Goal: Task Accomplishment & Management: Manage account settings

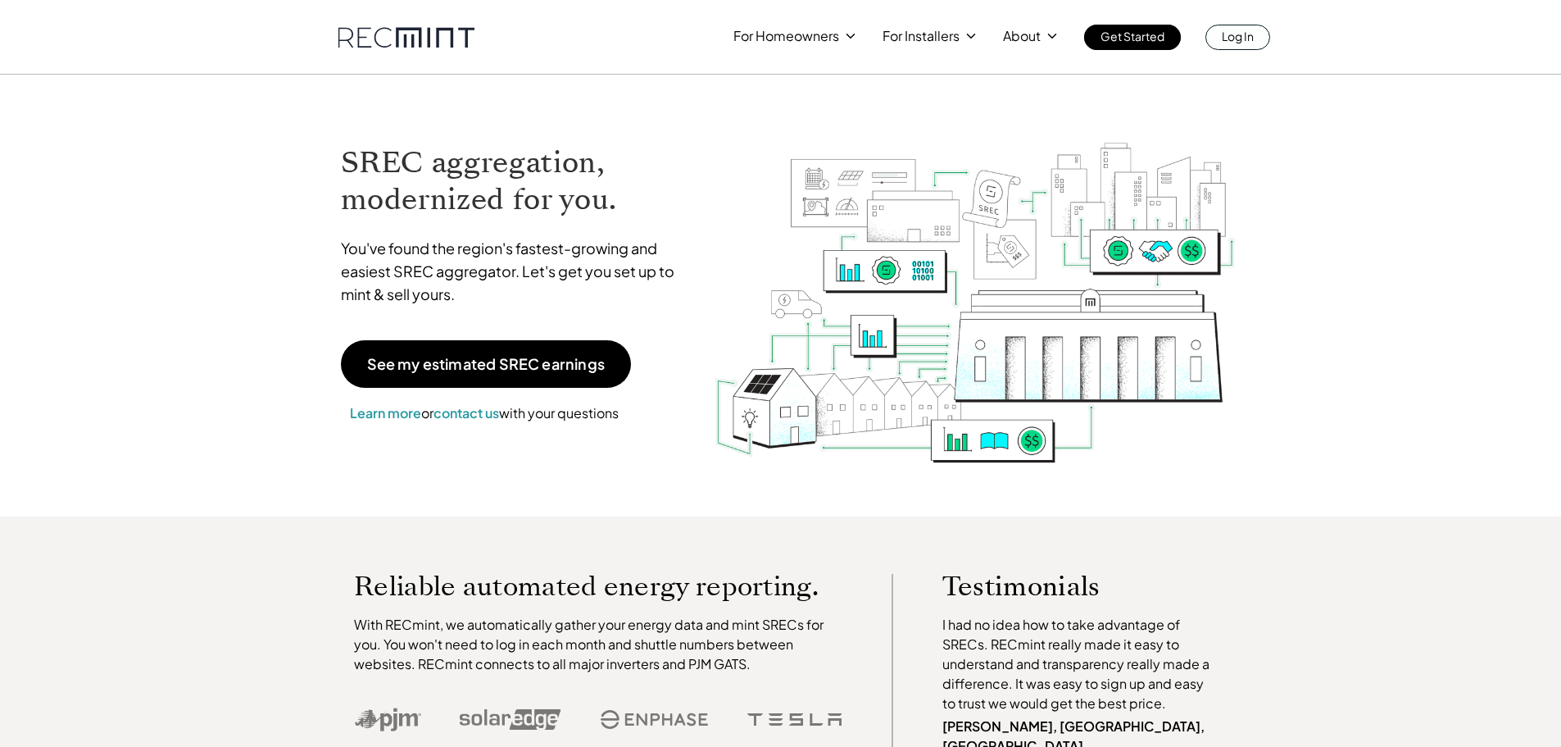
click at [1242, 38] on p "Log In" at bounding box center [1238, 36] width 32 height 23
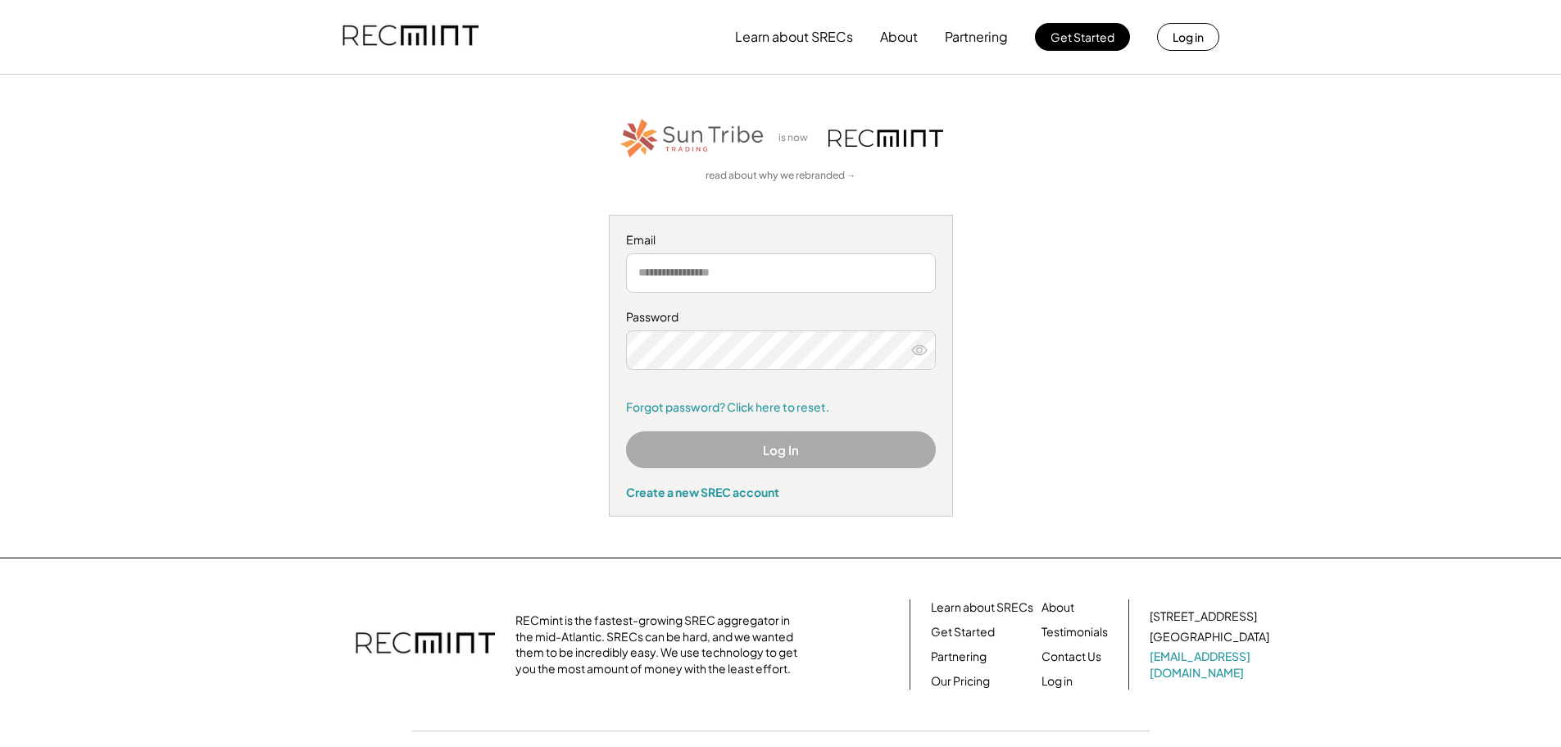
click at [706, 285] on input "email" at bounding box center [781, 272] width 310 height 39
type input "**********"
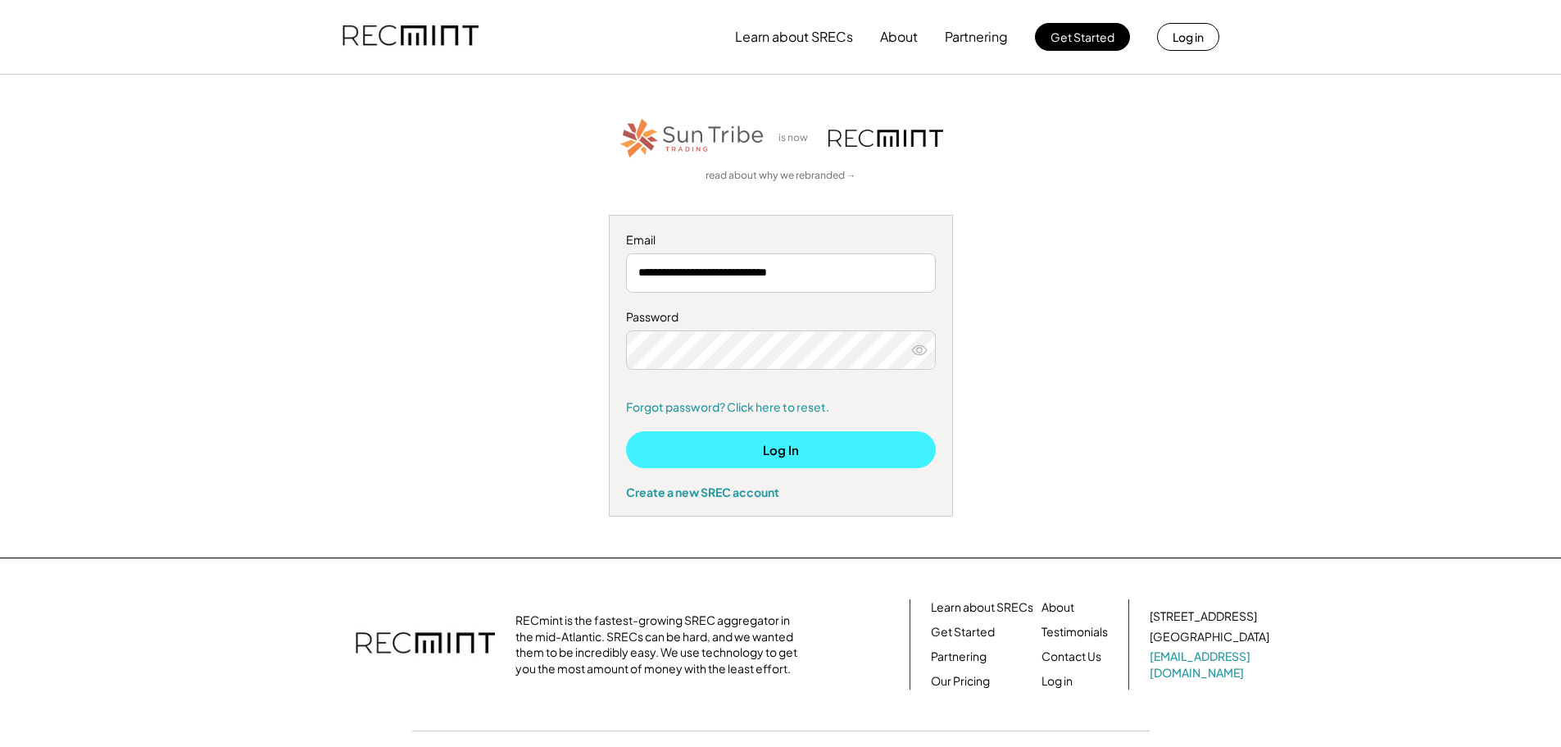
click at [815, 465] on button "Log In" at bounding box center [781, 449] width 310 height 37
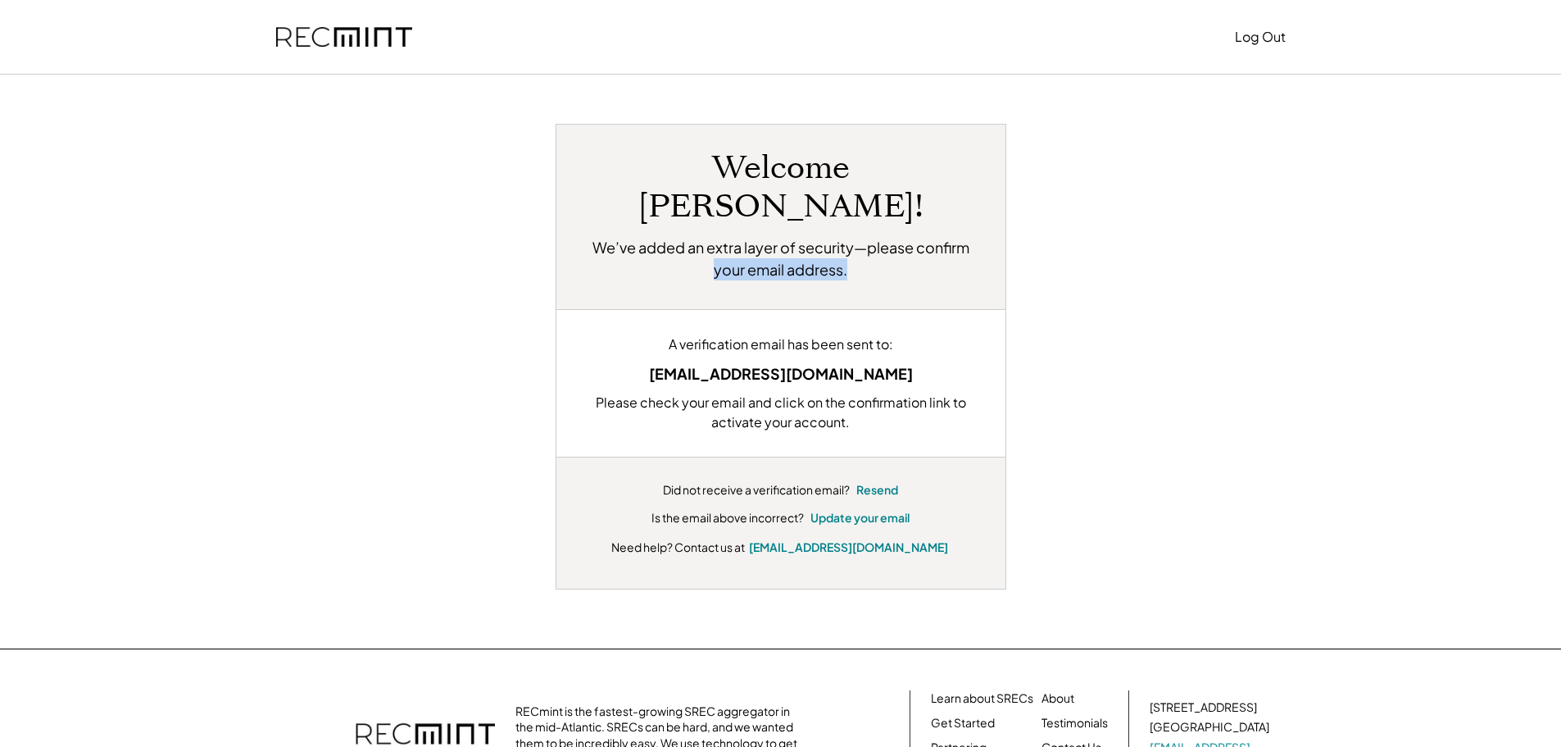
drag, startPoint x: 715, startPoint y: 220, endPoint x: 899, endPoint y: 240, distance: 185.5
click at [899, 240] on h2 "We’ve added an extra layer of security—please confirm your email address." at bounding box center [781, 258] width 400 height 44
click at [901, 245] on div "Welcome David! We’ve added an extra layer of security—please confirm your email…" at bounding box center [781, 356] width 451 height 465
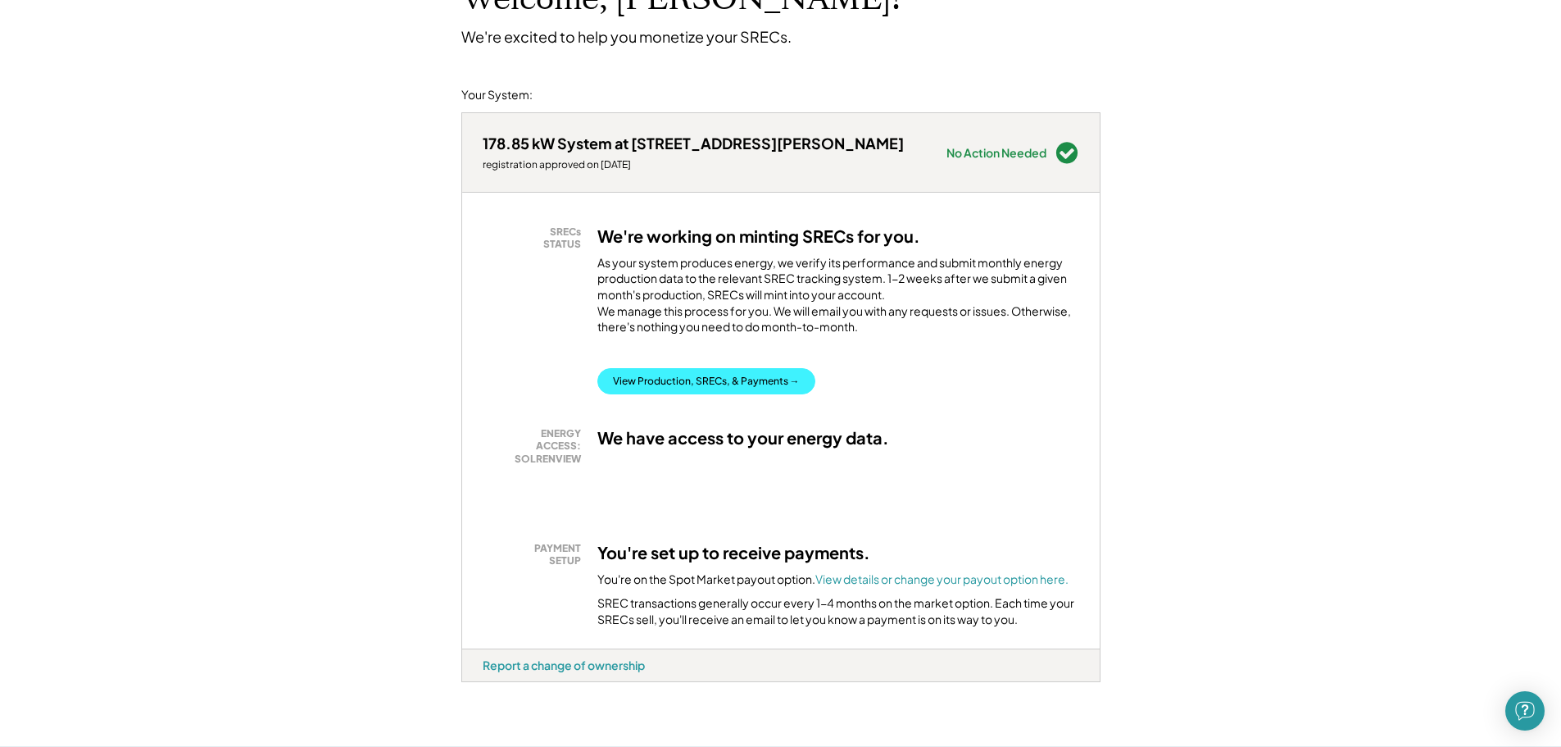
scroll to position [164, 0]
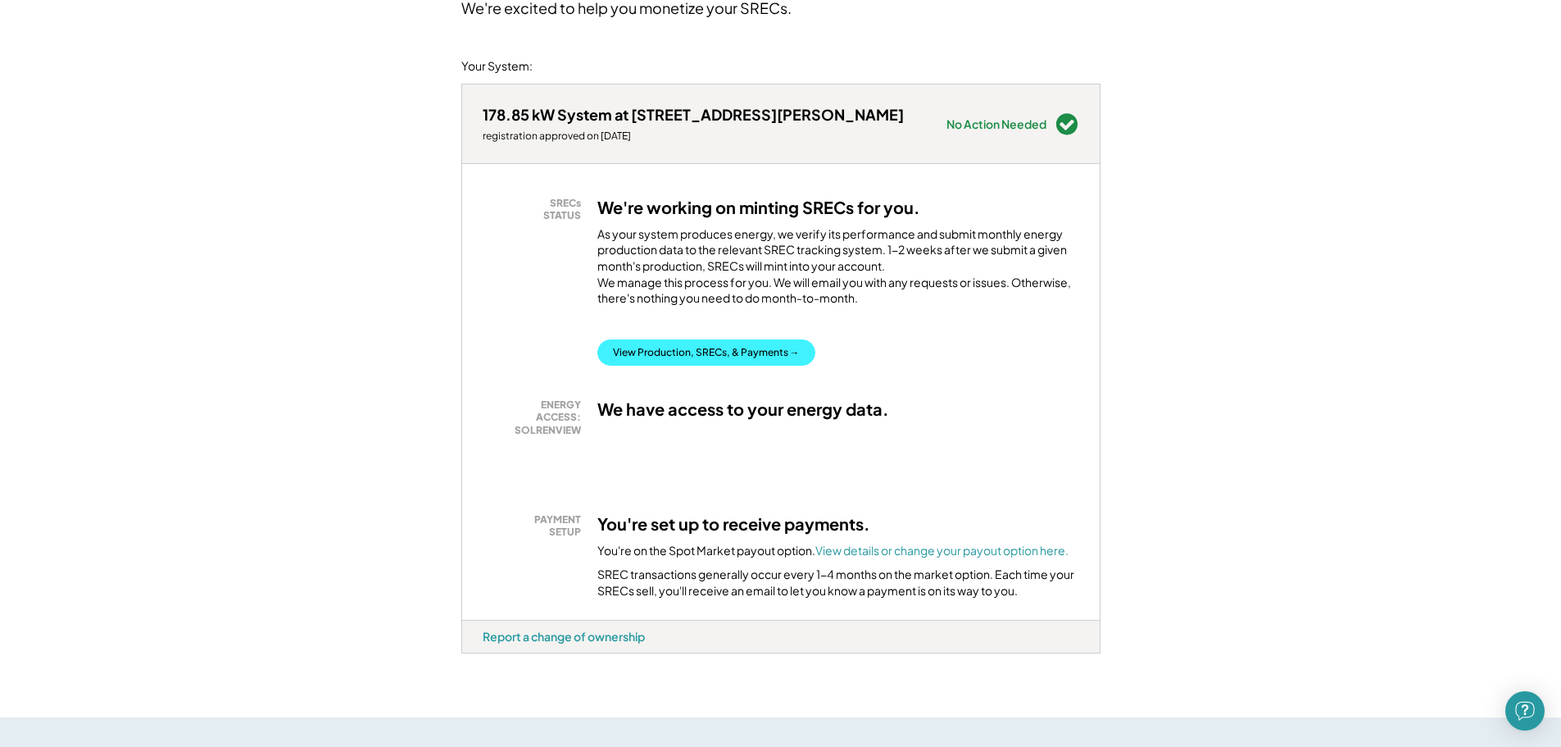
click at [757, 366] on button "View Production, SRECs, & Payments →" at bounding box center [706, 352] width 218 height 26
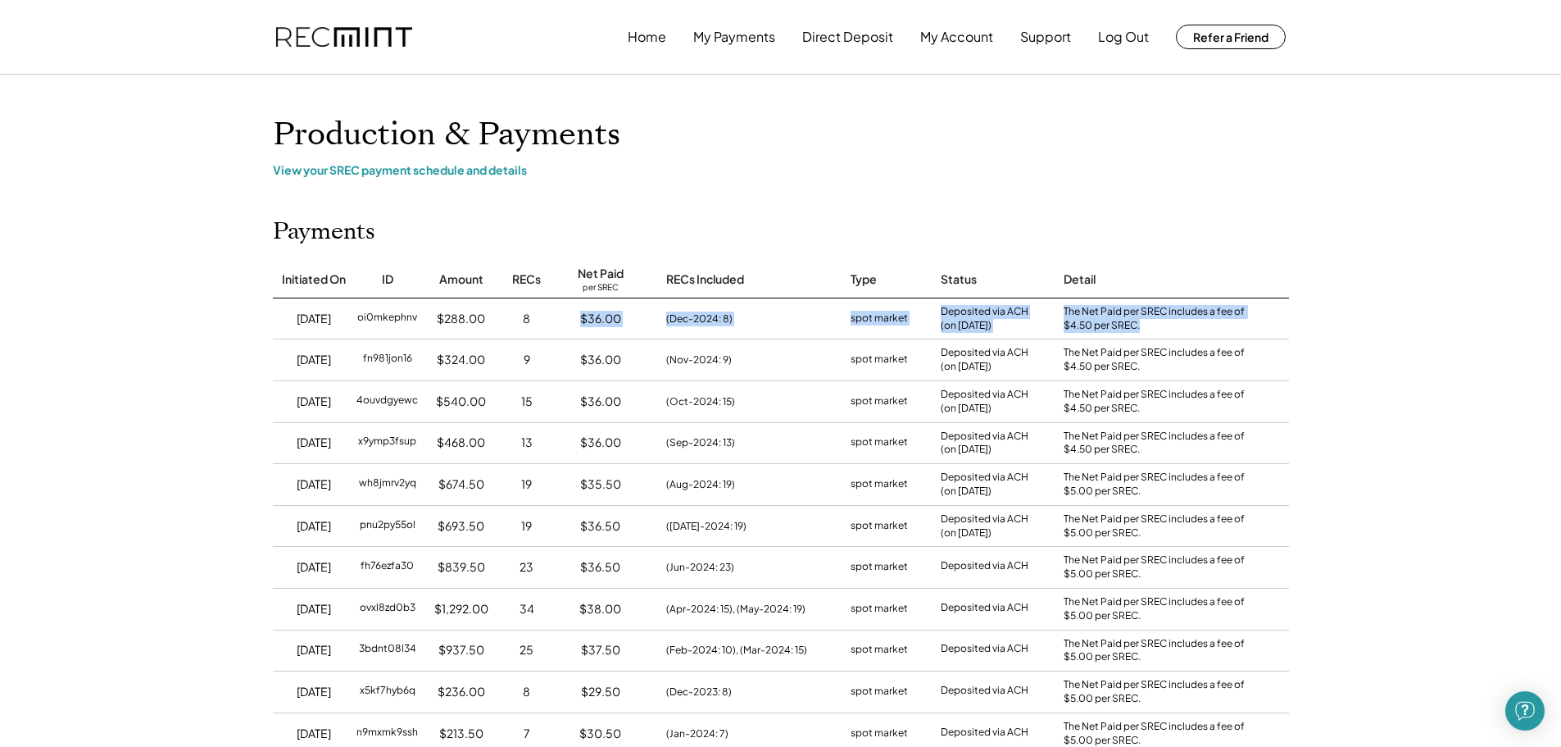
drag, startPoint x: 572, startPoint y: 324, endPoint x: 1231, endPoint y: 327, distance: 658.9
click at [1231, 327] on div "[DATE] oi0mkephnv $288.00 8 $36.00 (Dec-2024: 8) spot market Deposited via ACH …" at bounding box center [781, 318] width 1016 height 41
click at [1269, 320] on div "2/05/25 oi0mkephnv $288.00 8 $36.00 (Dec-2024: 8) spot market Deposited via ACH…" at bounding box center [781, 318] width 1016 height 41
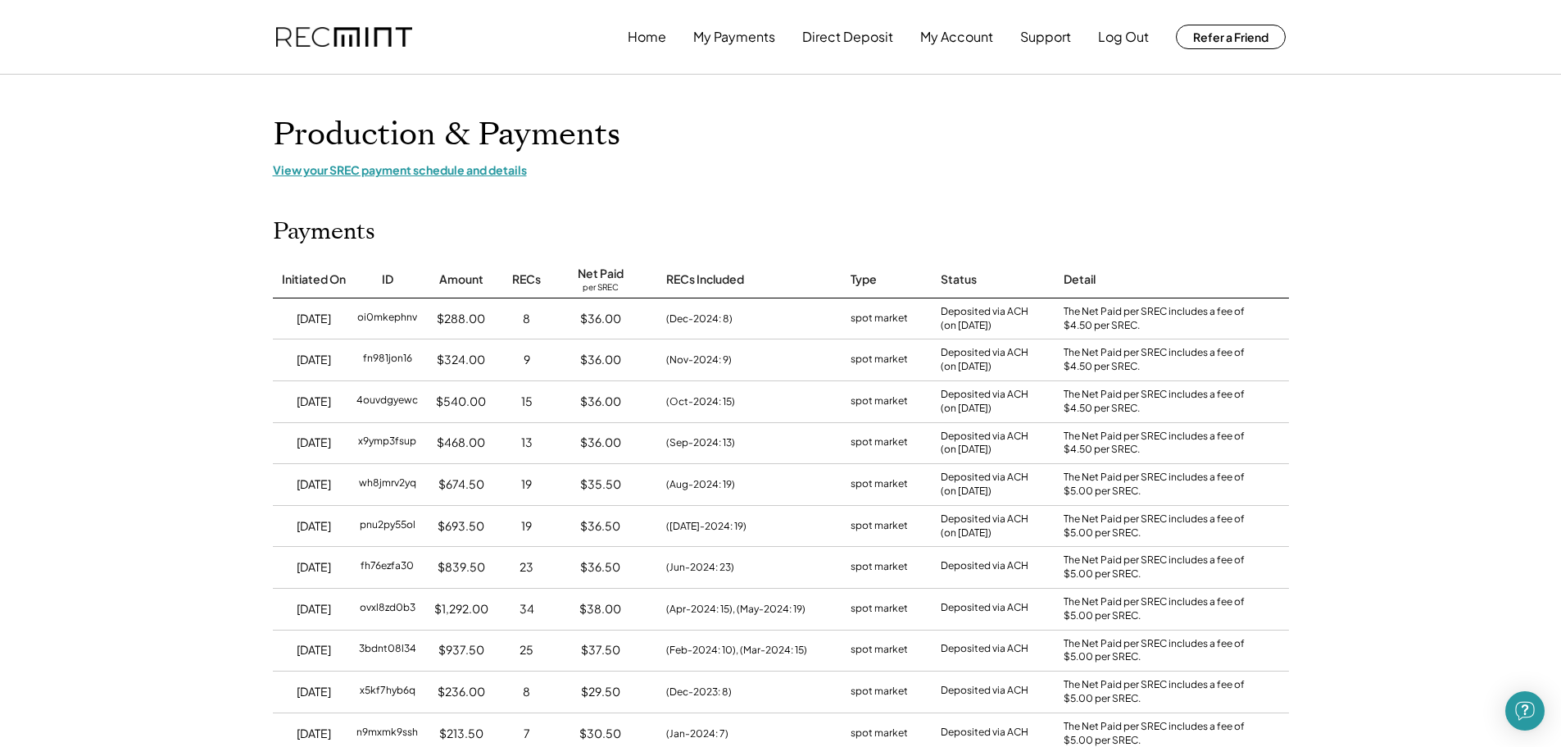
click at [384, 176] on div "View your SREC payment schedule and details" at bounding box center [781, 169] width 1016 height 15
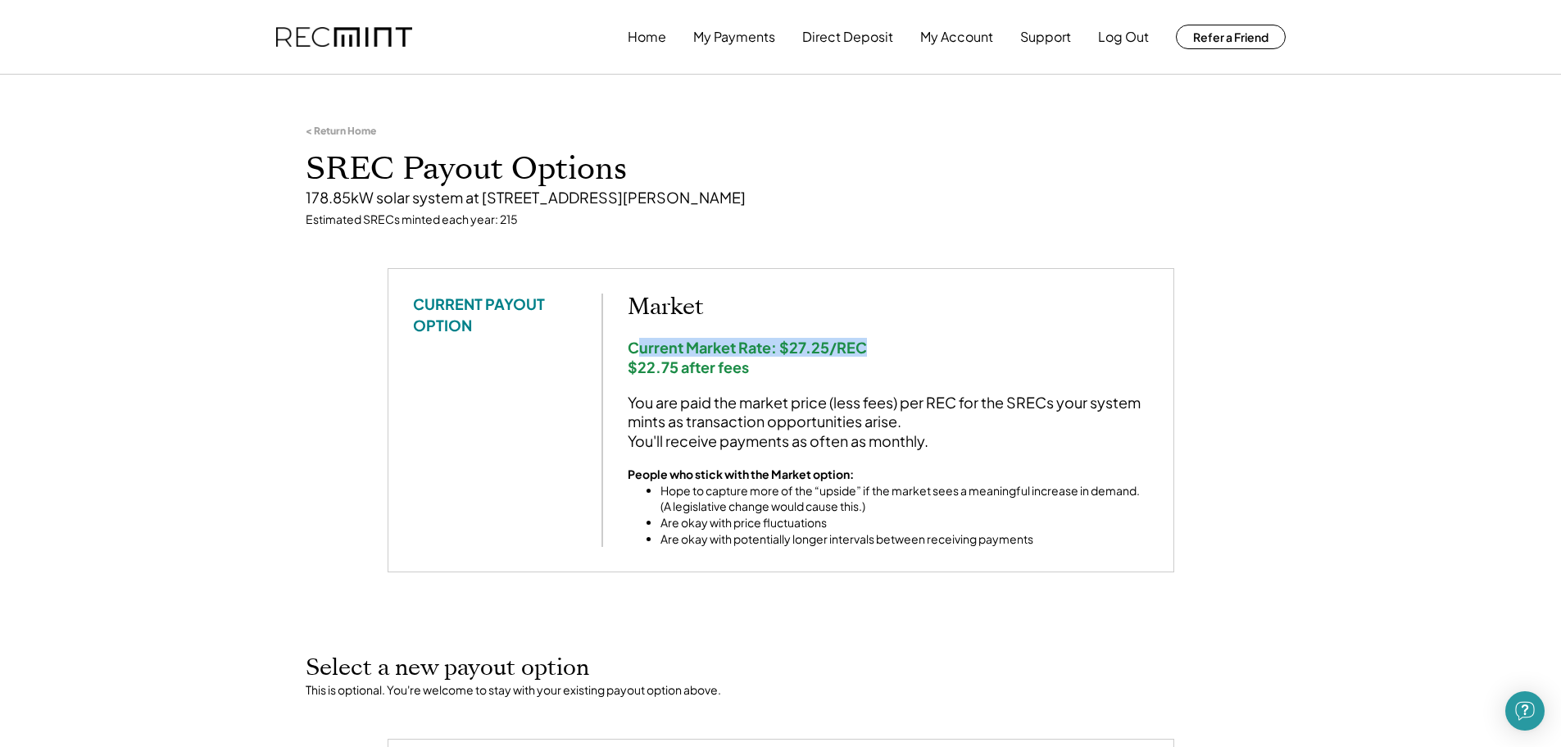
drag, startPoint x: 677, startPoint y: 347, endPoint x: 890, endPoint y: 352, distance: 213.2
click at [873, 352] on div "Current Market Rate: $27.25/REC $22.75 after fees" at bounding box center [888, 357] width 521 height 39
click at [955, 361] on div "Current Market Rate: $27.25/REC $22.75 after fees" at bounding box center [888, 357] width 521 height 39
click at [906, 38] on div "Home My Payments Direct Deposit My Account Support Log Out Refer a Friend" at bounding box center [957, 36] width 658 height 33
click at [947, 37] on button "My Account" at bounding box center [956, 36] width 73 height 33
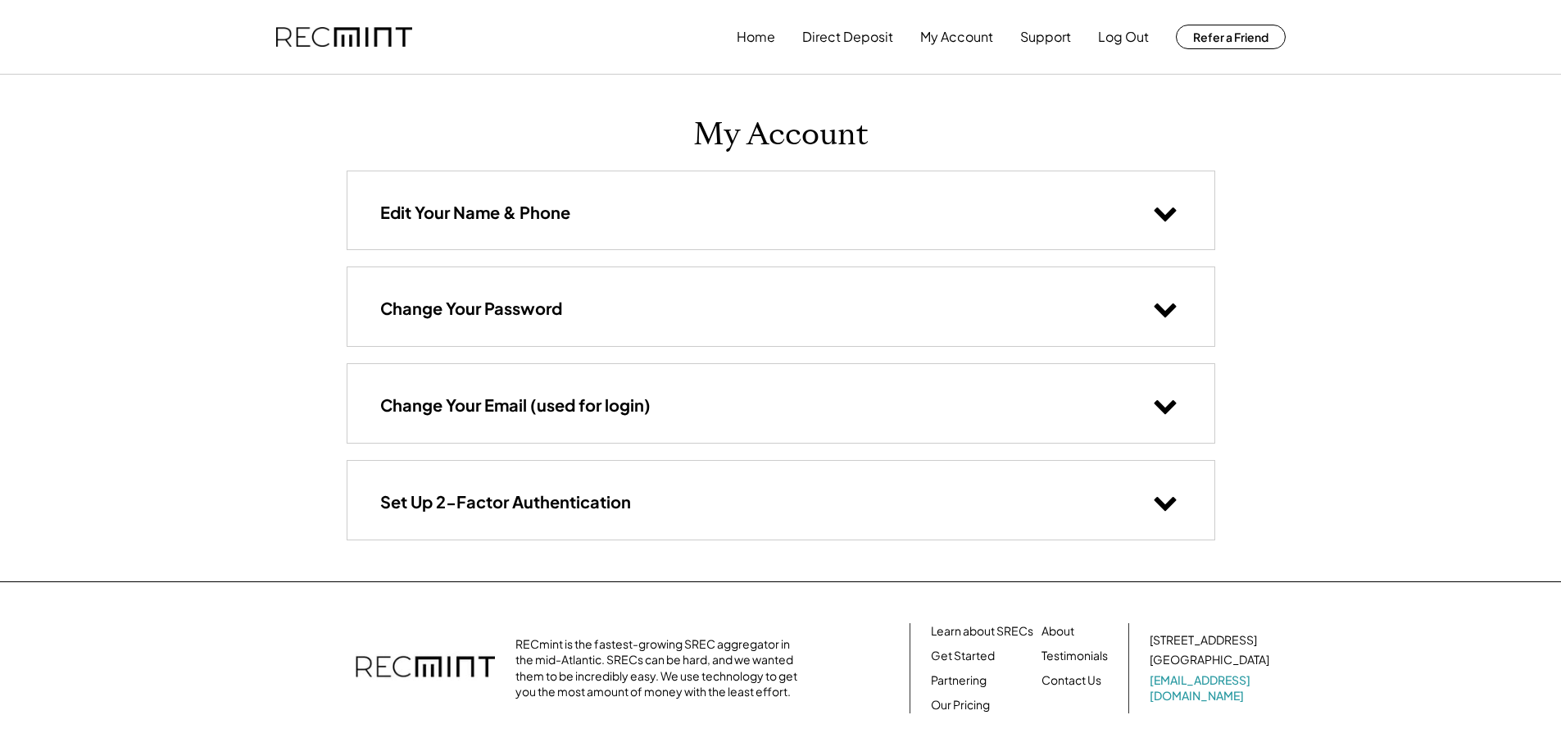
click at [526, 225] on div "Edit Your Name & Phone" at bounding box center [780, 210] width 867 height 78
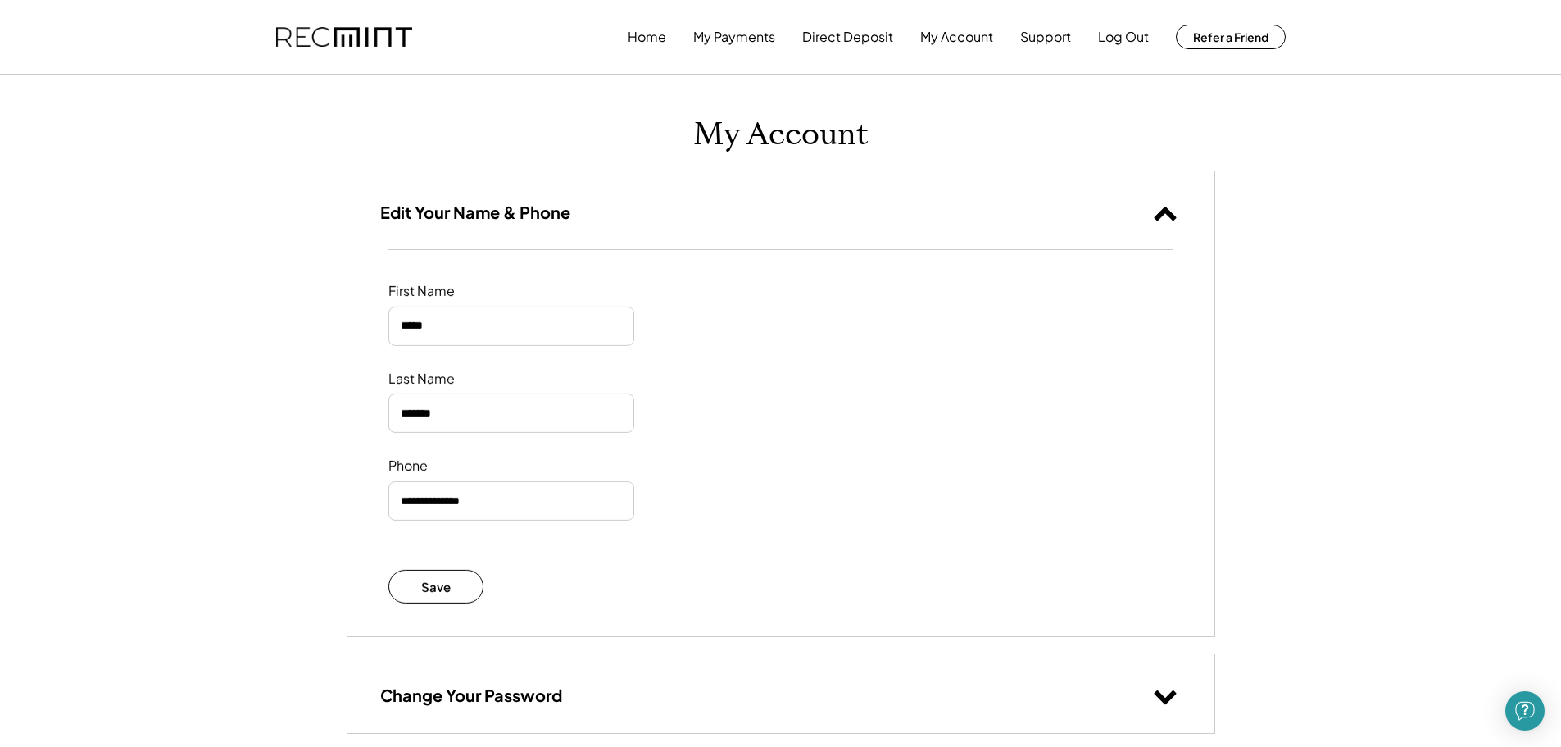
click at [588, 222] on div "Edit Your Name & Phone" at bounding box center [780, 210] width 867 height 78
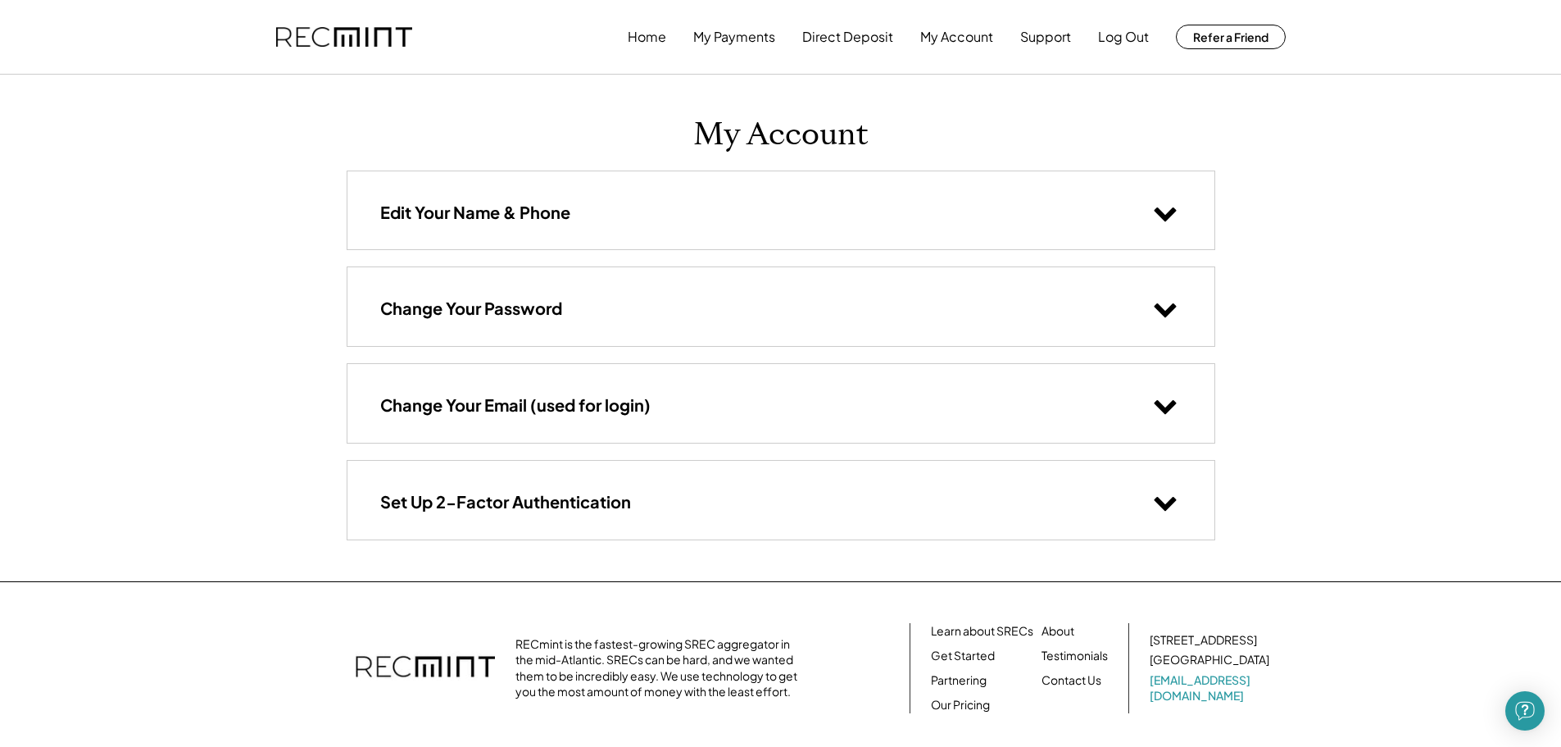
click at [614, 316] on div "Change Your Password" at bounding box center [780, 306] width 867 height 78
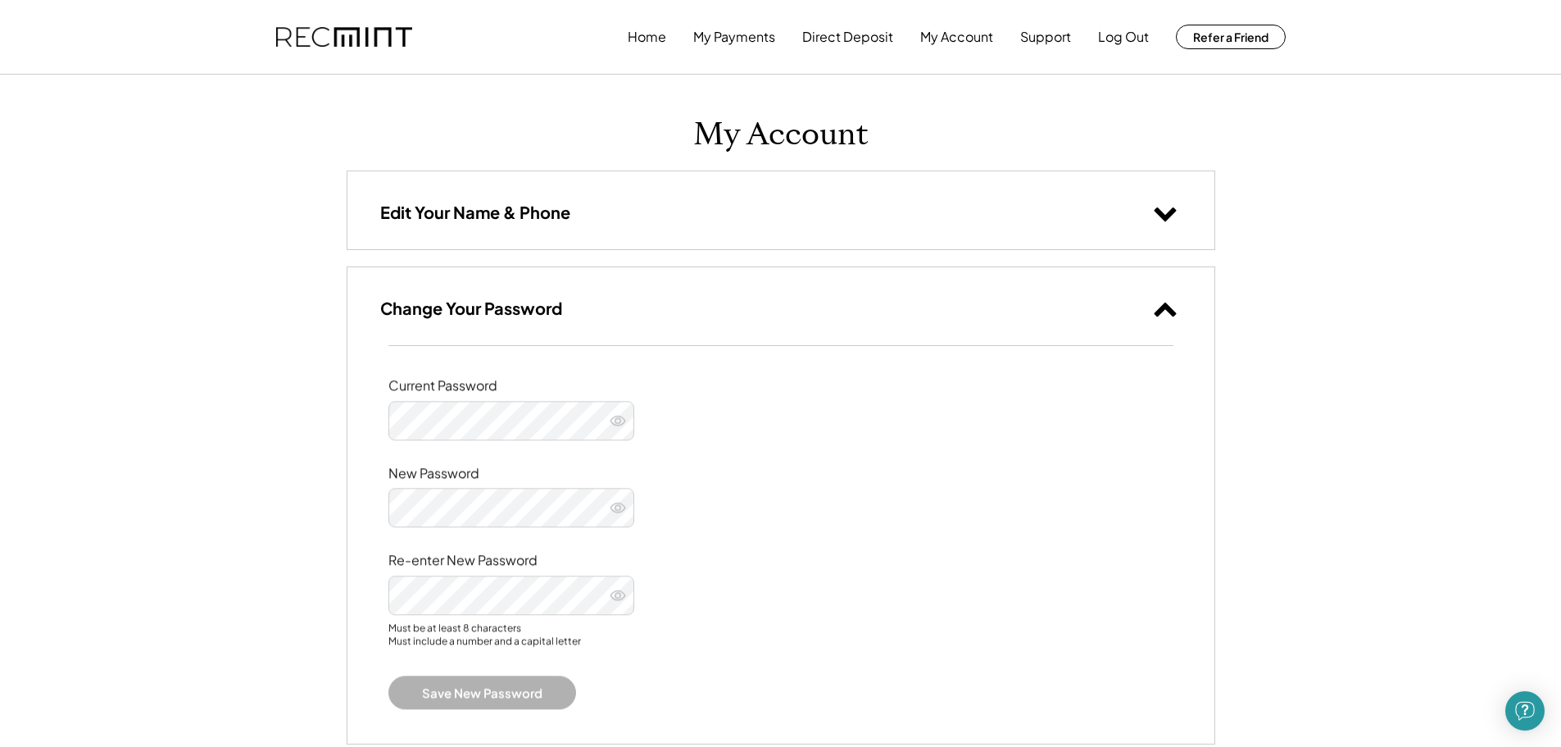
click at [614, 316] on div "Change Your Password" at bounding box center [780, 306] width 867 height 78
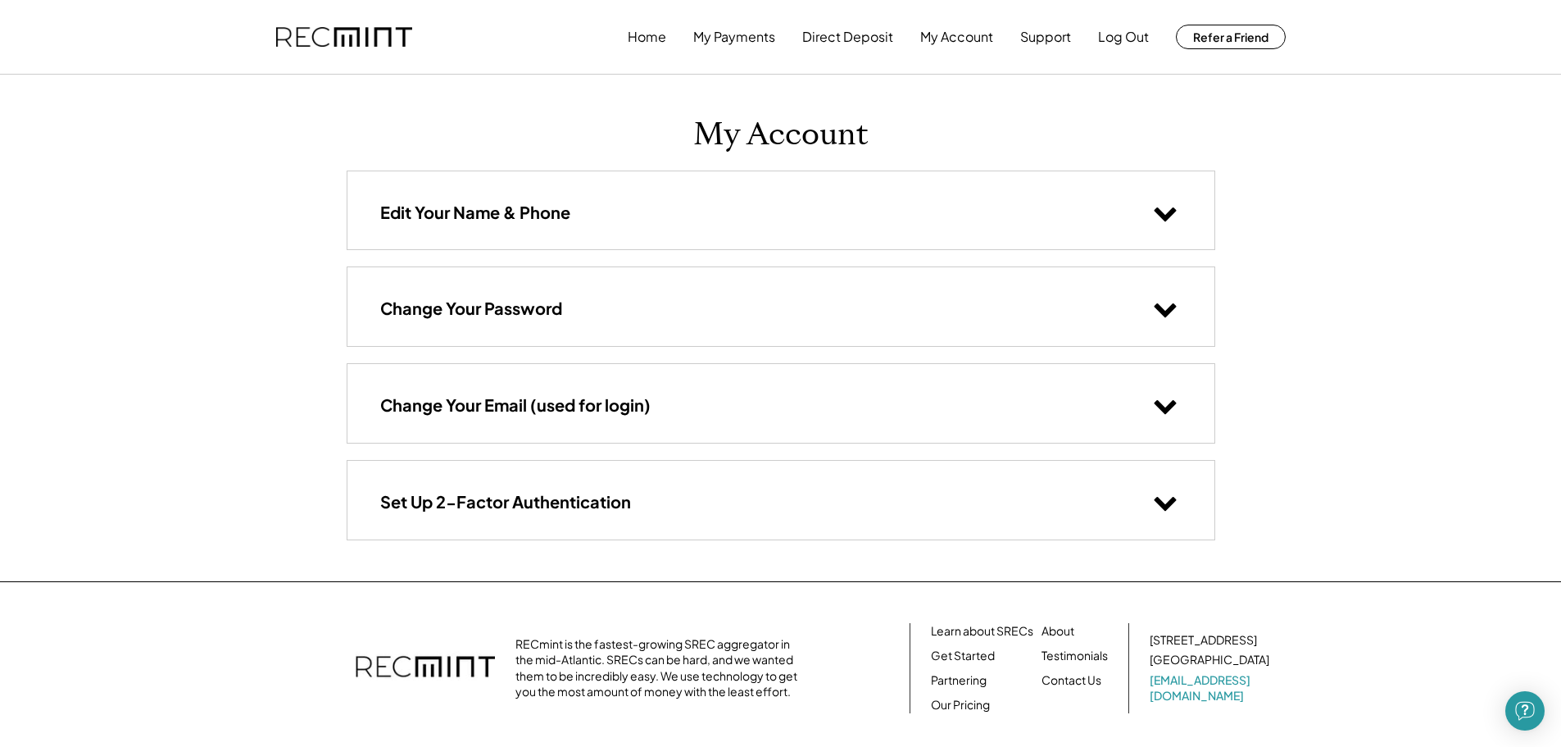
click at [682, 401] on div "Change Your Email (used for login)" at bounding box center [780, 403] width 867 height 78
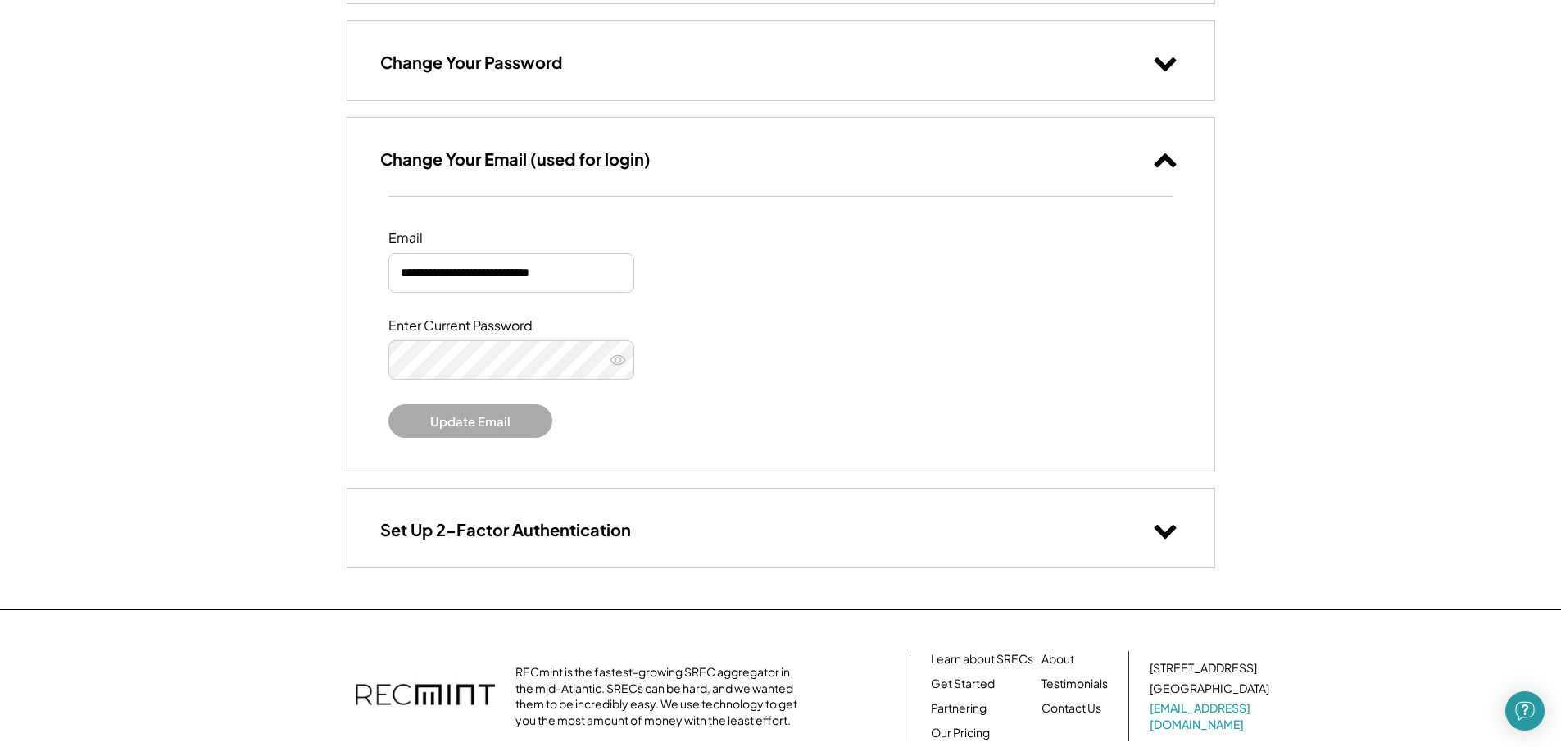
click at [792, 143] on div "Change Your Email (used for login)" at bounding box center [780, 157] width 867 height 78
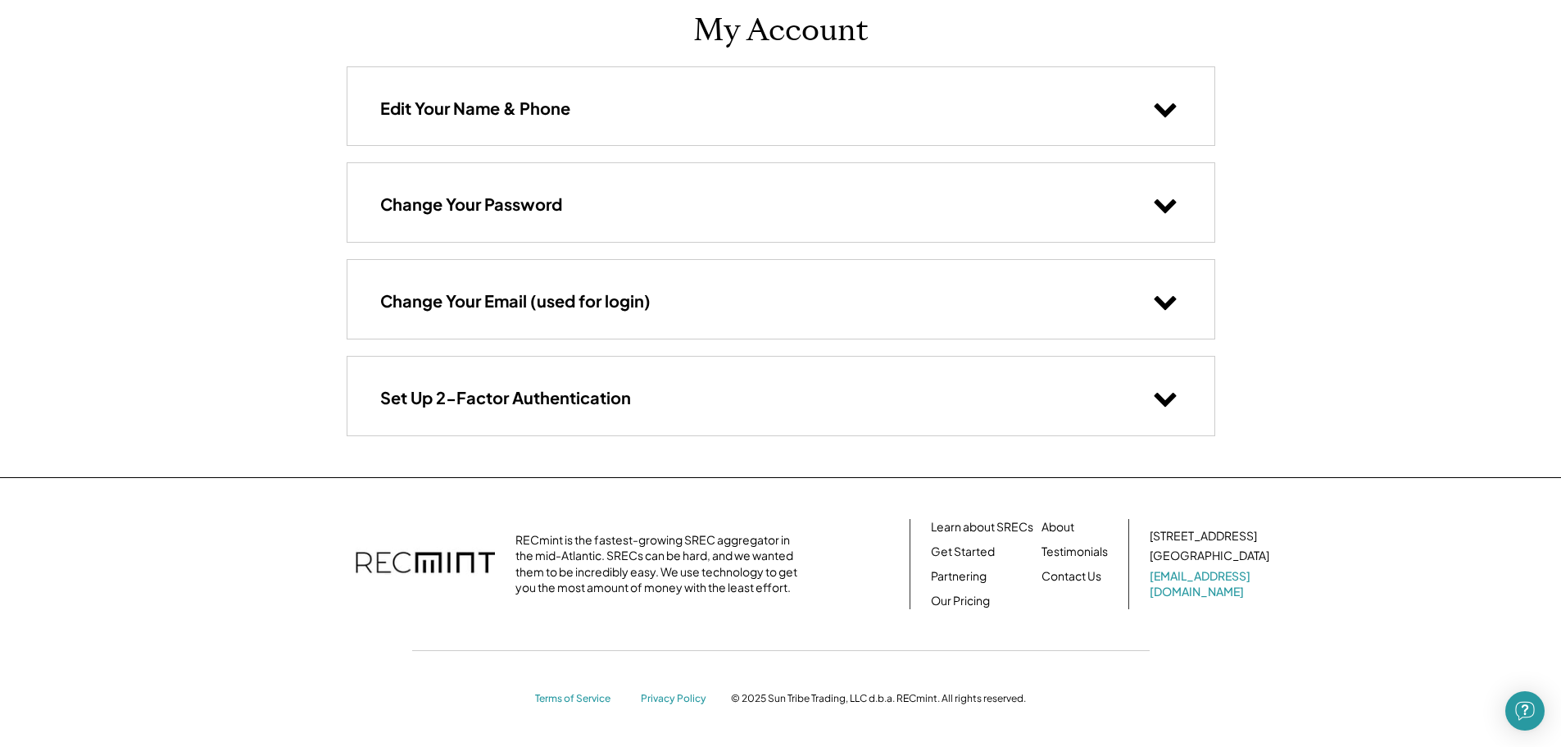
click at [730, 402] on div "Set Up 2-Factor Authentication" at bounding box center [780, 396] width 867 height 78
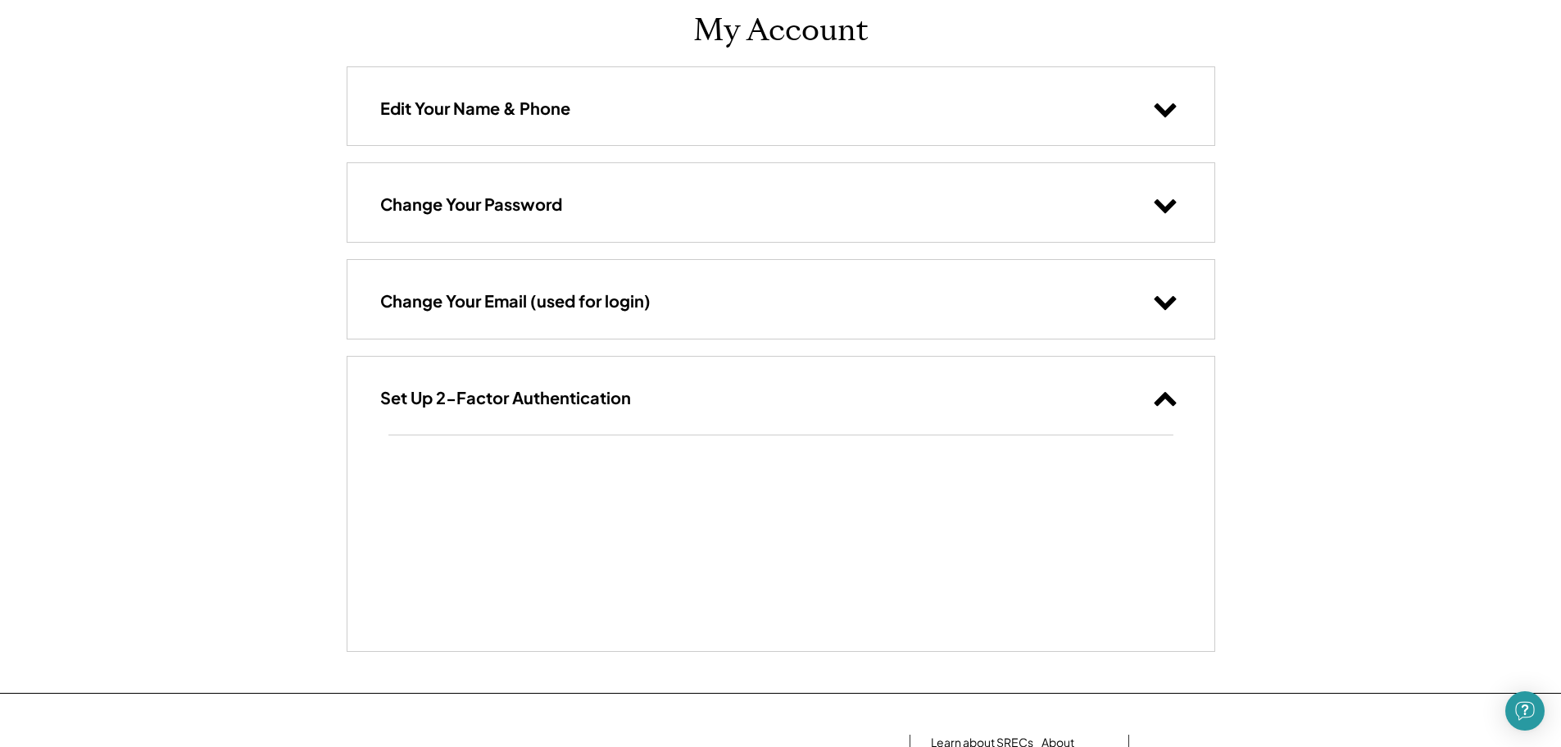
scroll to position [246, 0]
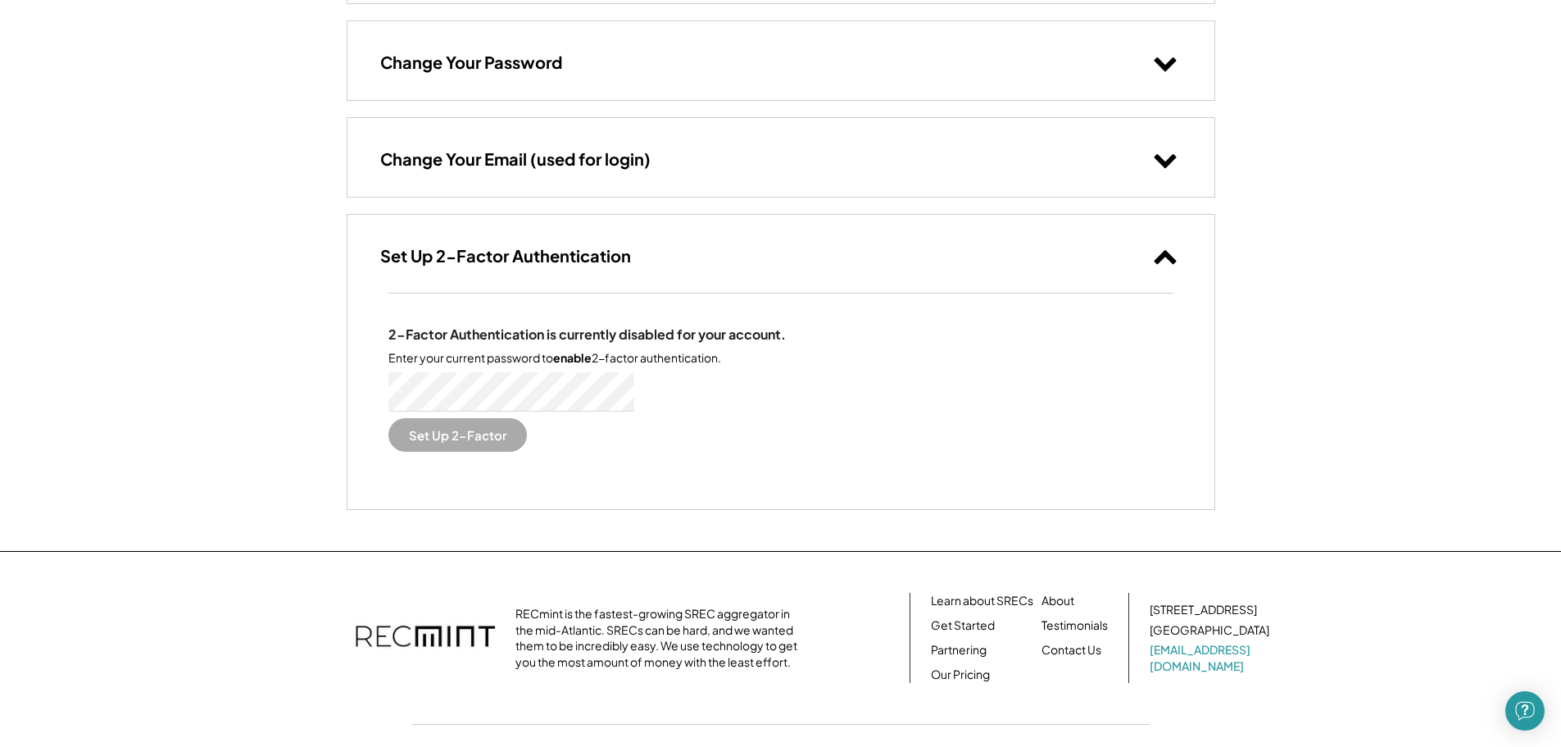
click at [1163, 251] on icon at bounding box center [1165, 255] width 25 height 25
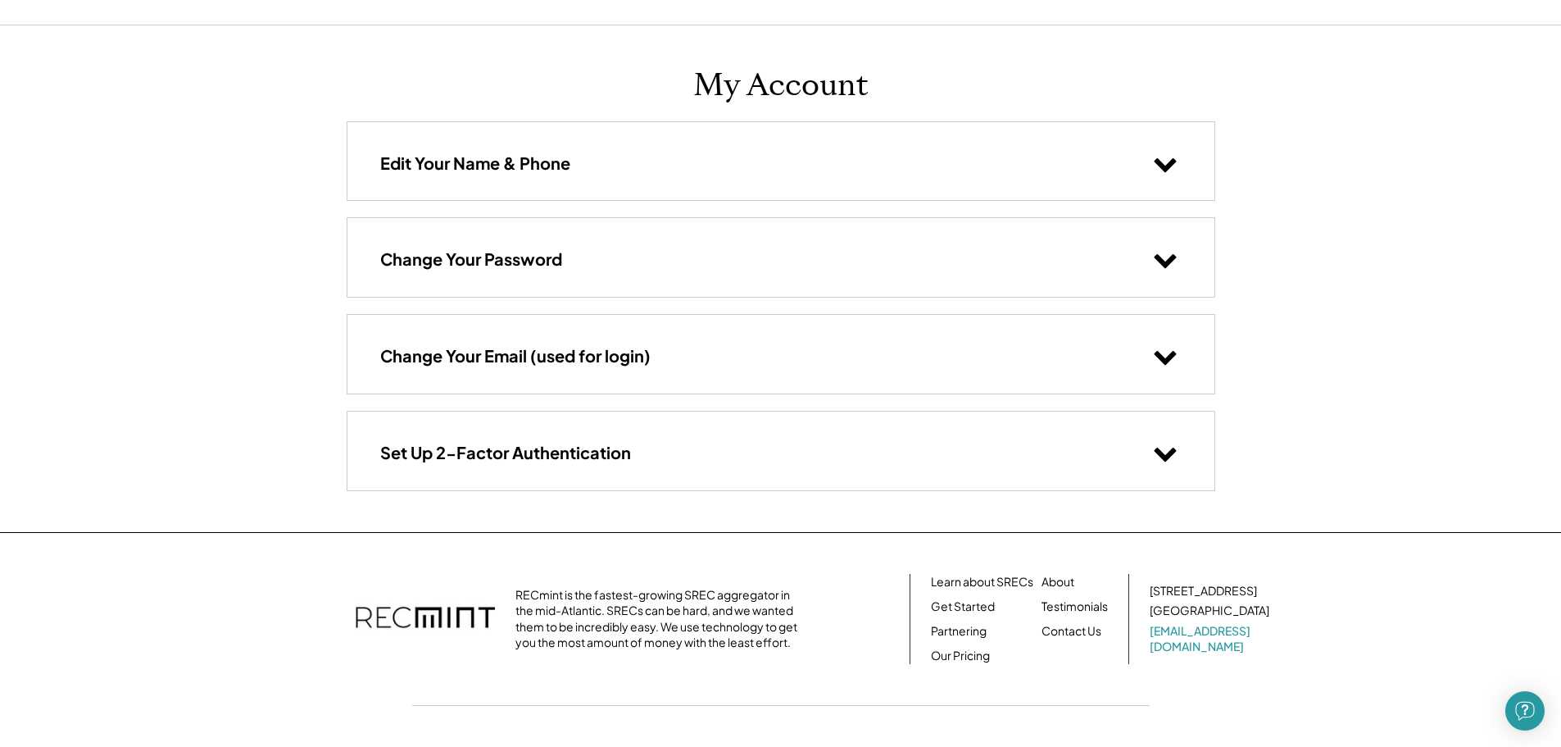
scroll to position [0, 0]
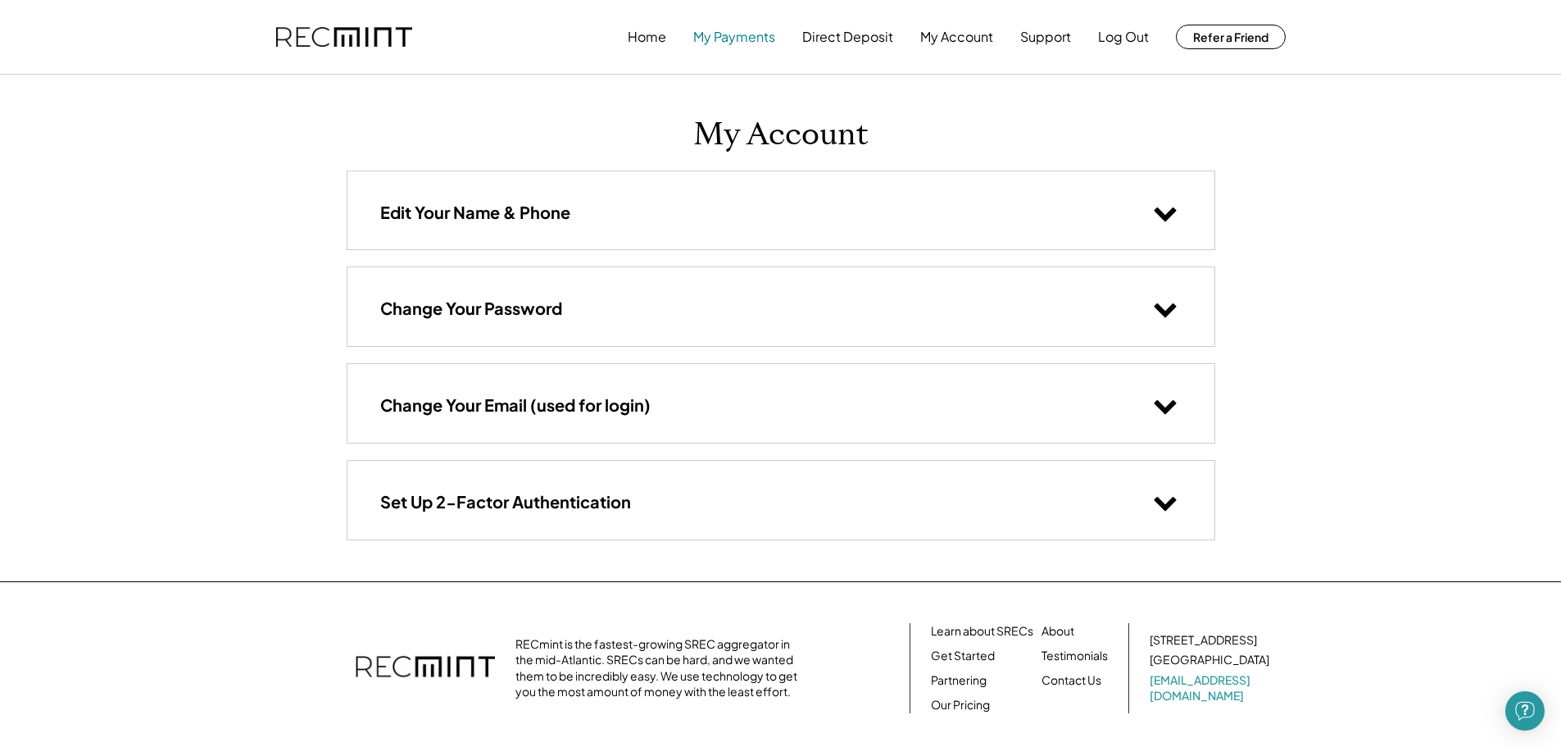
click at [740, 34] on button "My Payments" at bounding box center [734, 36] width 82 height 33
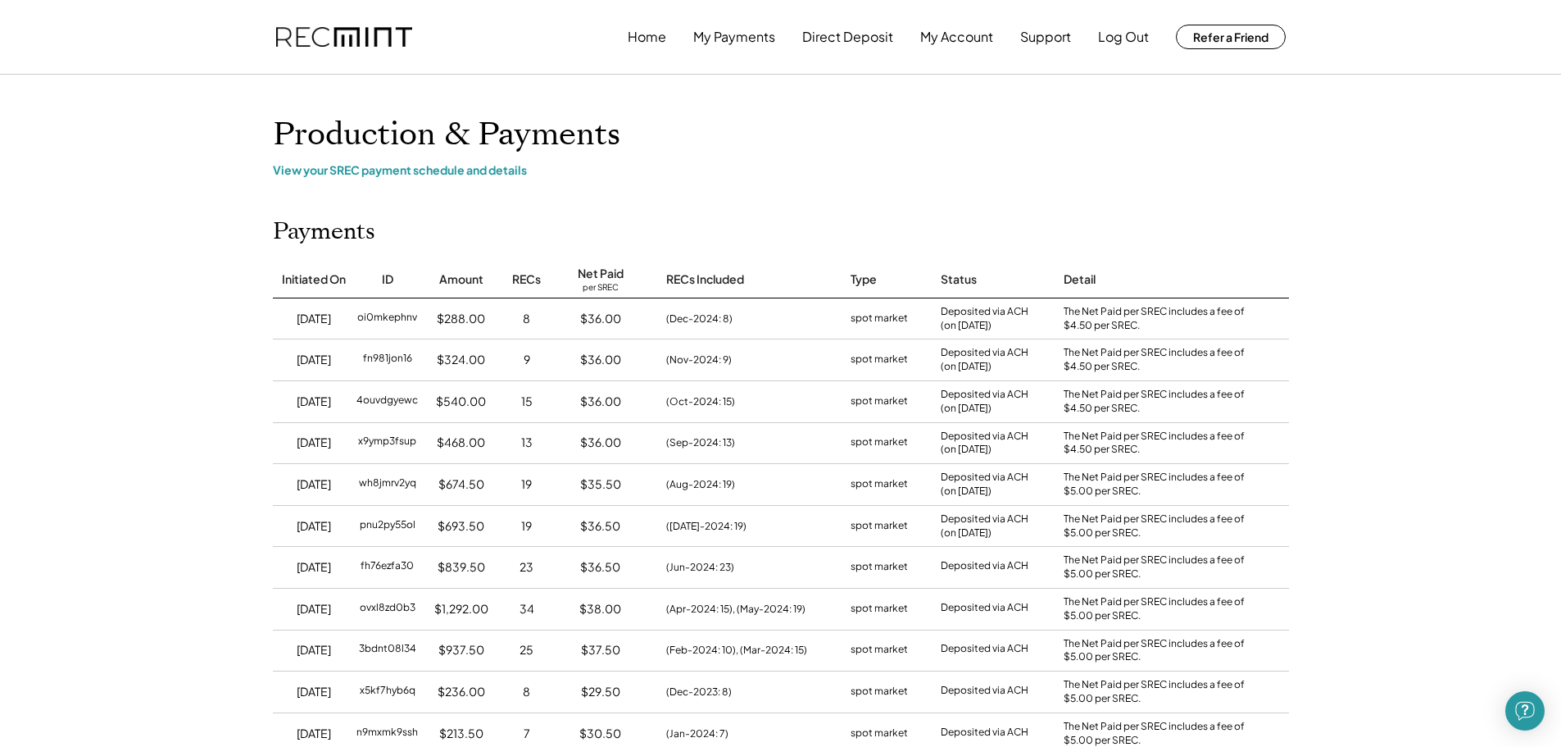
drag, startPoint x: 352, startPoint y: 316, endPoint x: 1211, endPoint y: 325, distance: 858.9
click at [1211, 325] on div "[DATE] oi0mkephnv $288.00 8 $36.00 (Dec-2024: 8) spot market Deposited via ACH …" at bounding box center [781, 318] width 1016 height 41
click at [1212, 329] on div "The Net Paid per SREC includes a fee of $4.50 per SREC." at bounding box center [1158, 319] width 188 height 28
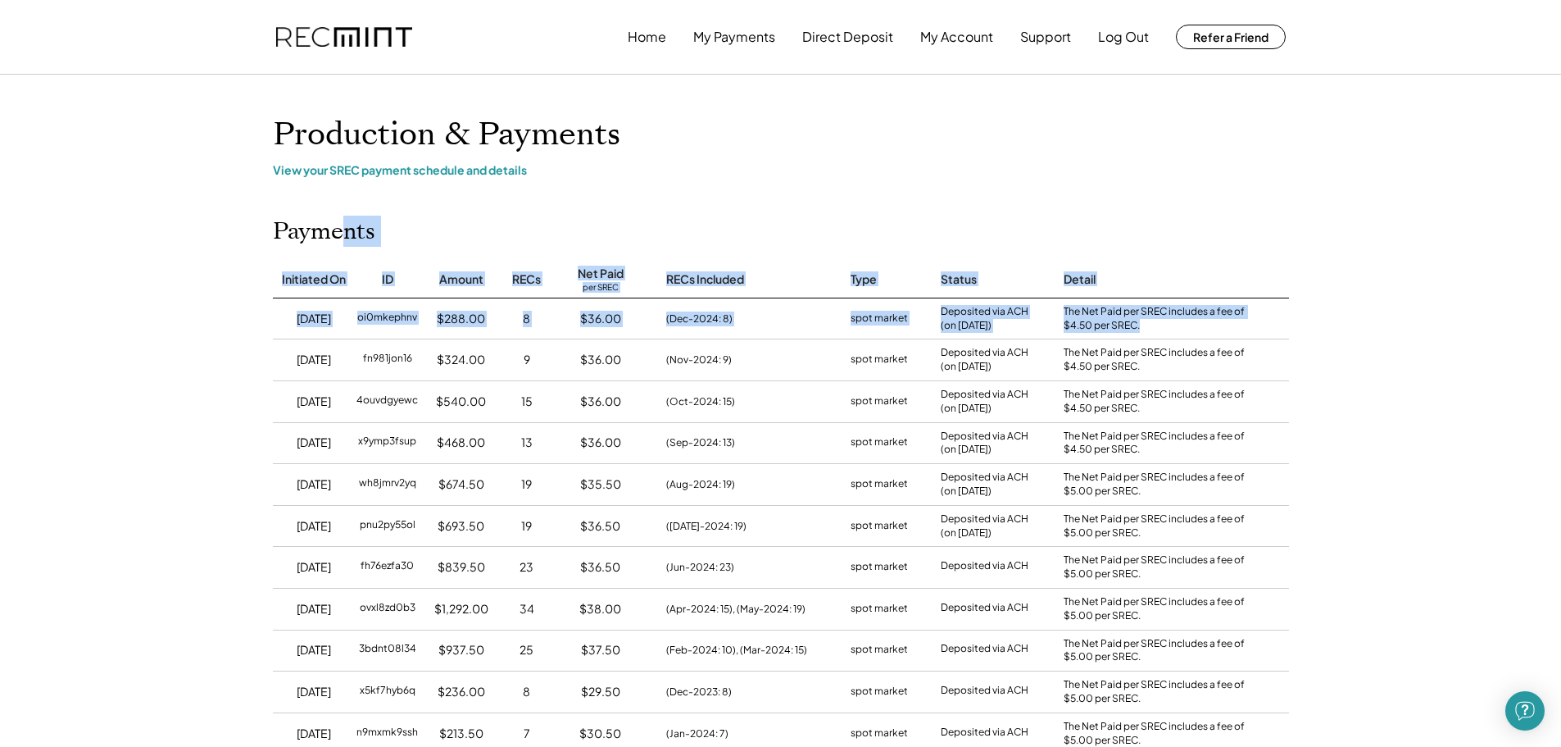
drag, startPoint x: 544, startPoint y: 271, endPoint x: 344, endPoint y: 251, distance: 201.0
click at [344, 251] on div "Payments Initiated On ID Amount RECs Net Paid per SREC RECs Included Type Statu…" at bounding box center [781, 669] width 1049 height 902
click at [579, 222] on div "Payments Initiated On ID Amount RECs Net Paid per SREC RECs Included Type Statu…" at bounding box center [781, 669] width 1049 height 902
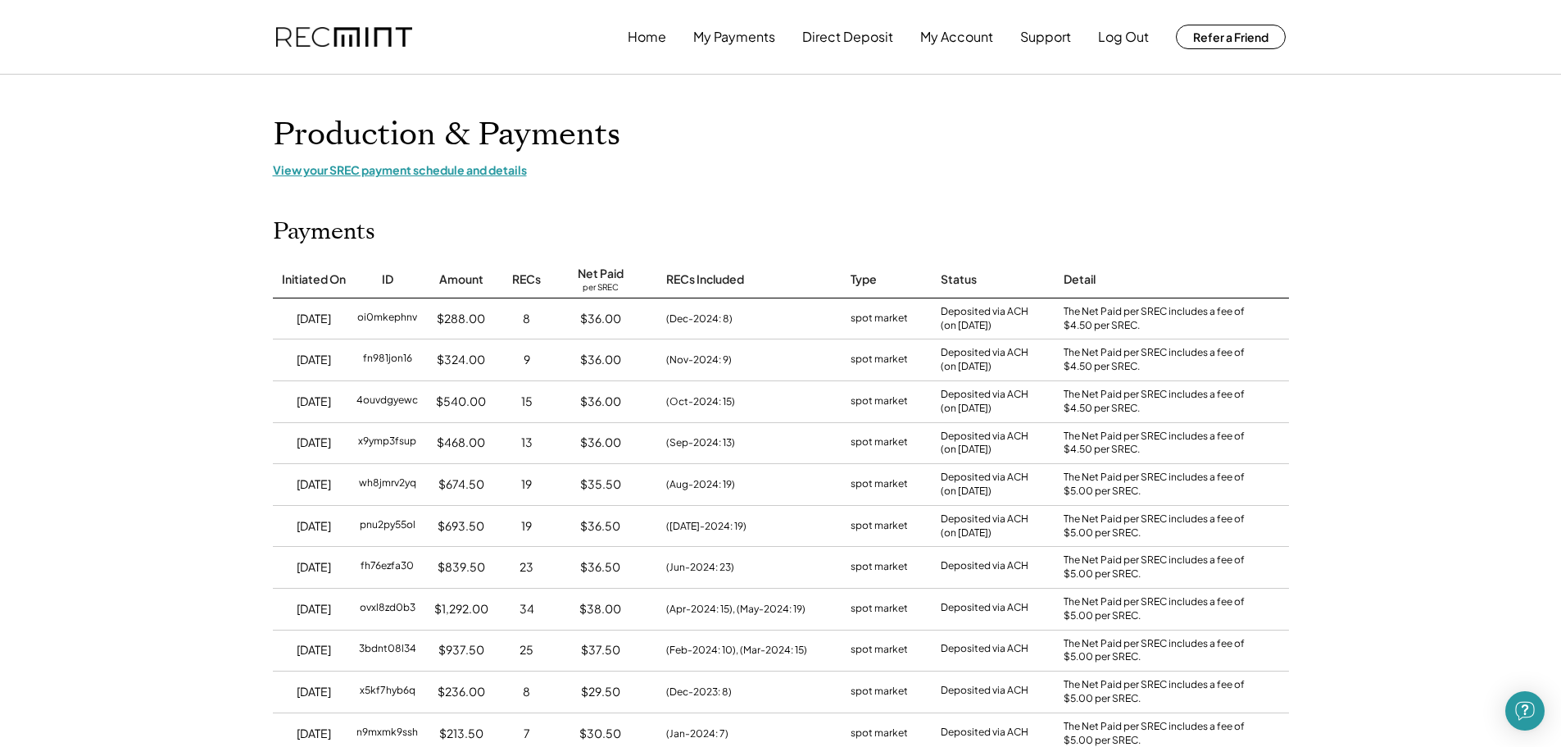
click at [425, 170] on div "View your SREC payment schedule and details" at bounding box center [781, 169] width 1016 height 15
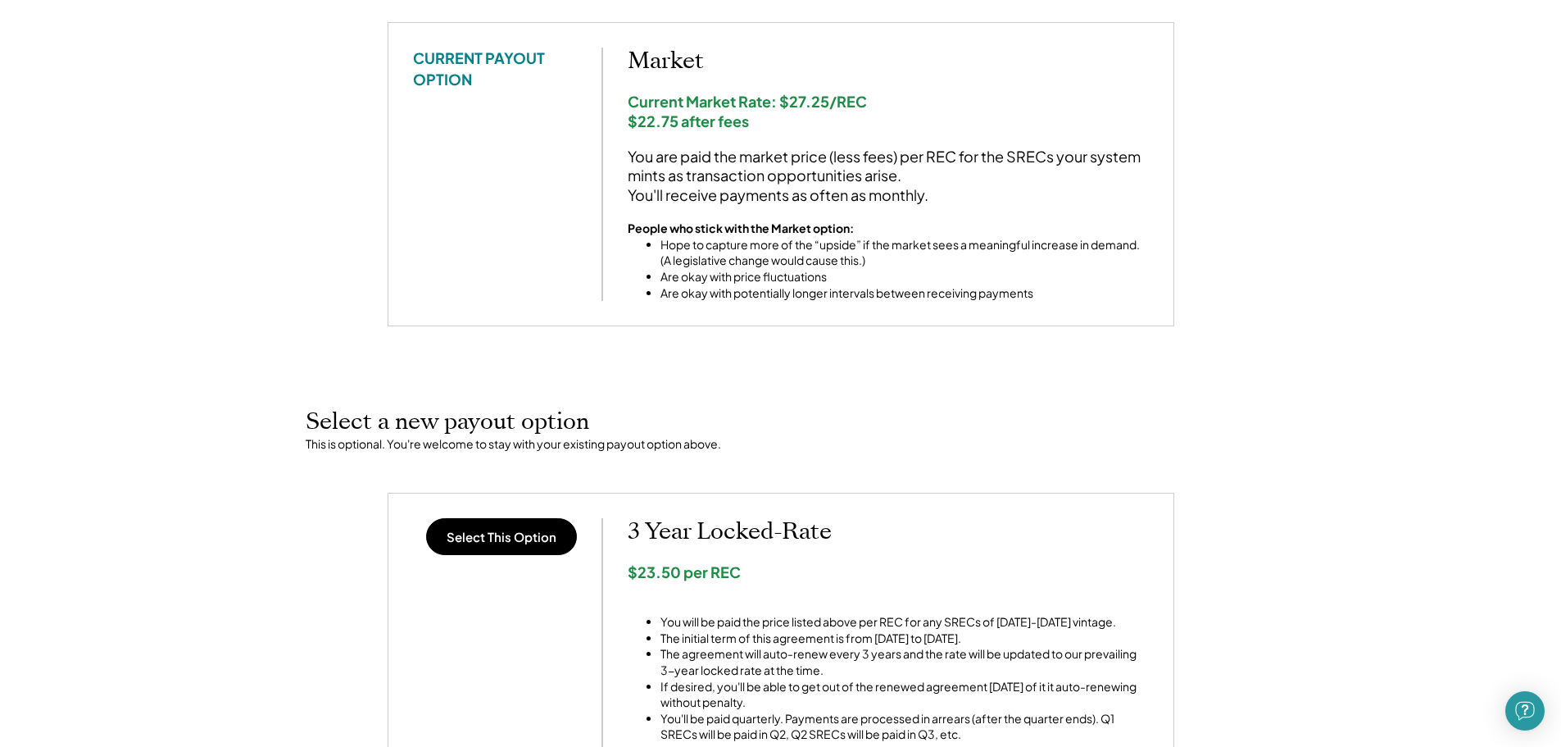
click at [814, 266] on li "Hope to capture more of the “upside” if the market sees a meaningful increase i…" at bounding box center [905, 253] width 488 height 32
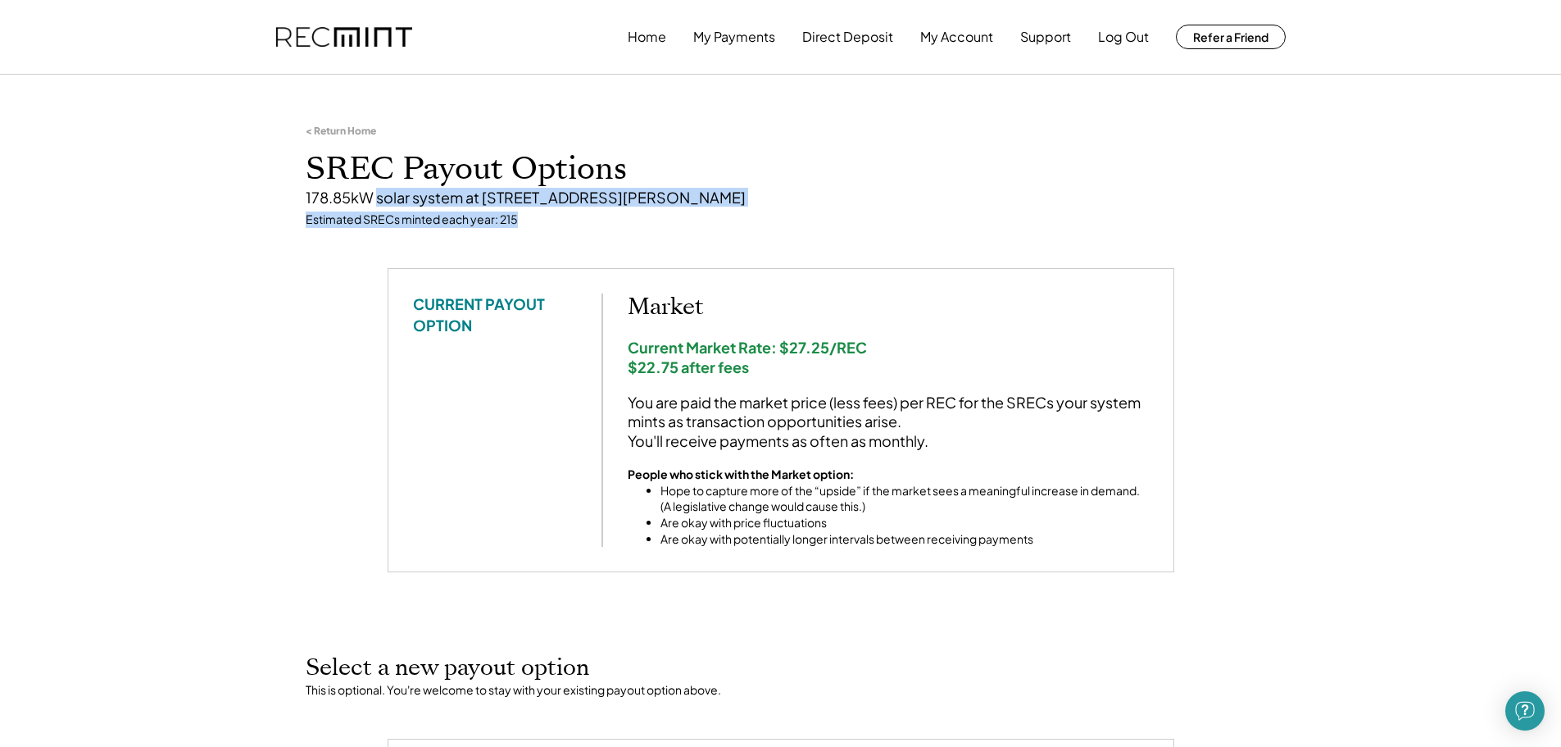
drag, startPoint x: 376, startPoint y: 202, endPoint x: 674, endPoint y: 225, distance: 299.2
click at [674, 225] on div "< Return Home SREC Payout Options 178.85kW solar system at 3408 Moore St, Richm…" at bounding box center [780, 176] width 983 height 184
click at [670, 230] on div "< Return Home SREC Payout Options 178.85kW solar system at 3408 Moore St, Richm…" at bounding box center [780, 176] width 983 height 184
click at [484, 211] on div "Estimated SRECs minted each year: 215" at bounding box center [781, 219] width 951 height 16
click at [828, 39] on button "Direct Deposit" at bounding box center [847, 36] width 91 height 33
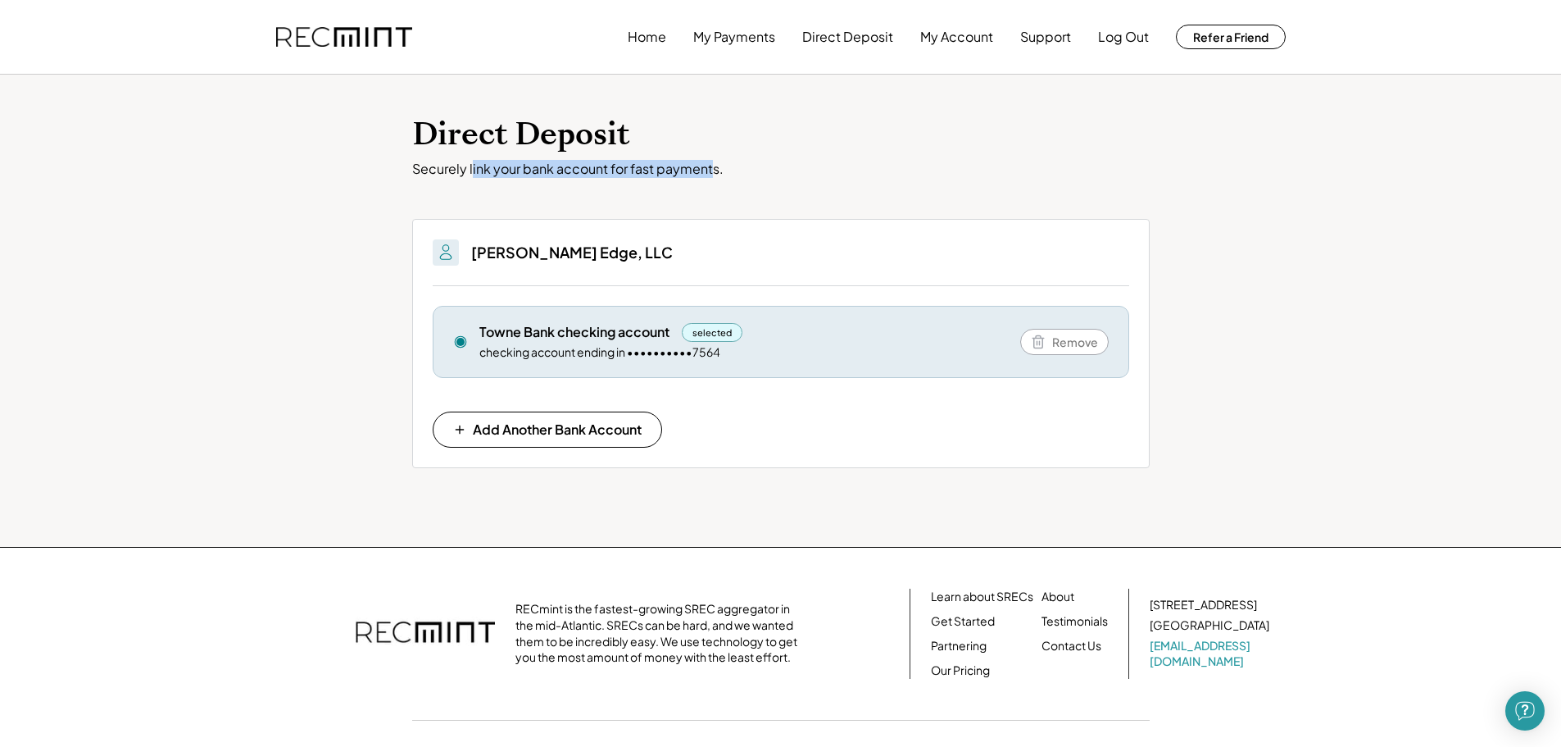
drag, startPoint x: 473, startPoint y: 168, endPoint x: 752, endPoint y: 174, distance: 279.5
click at [718, 169] on div "Securely link your bank account for fast payments." at bounding box center [781, 169] width 738 height 17
click at [752, 175] on div "Securely link your bank account for fast payments." at bounding box center [781, 169] width 738 height 17
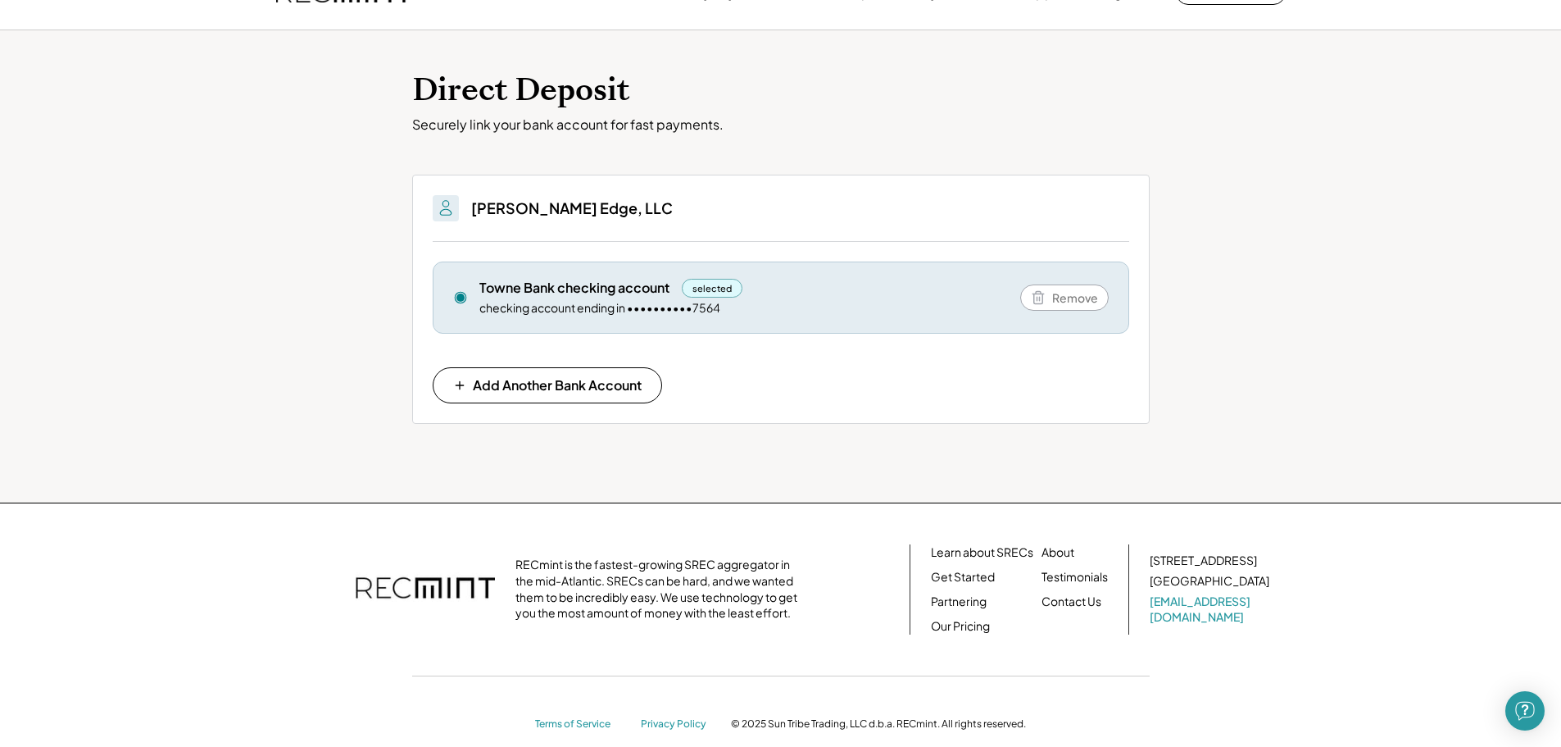
scroll to position [69, 0]
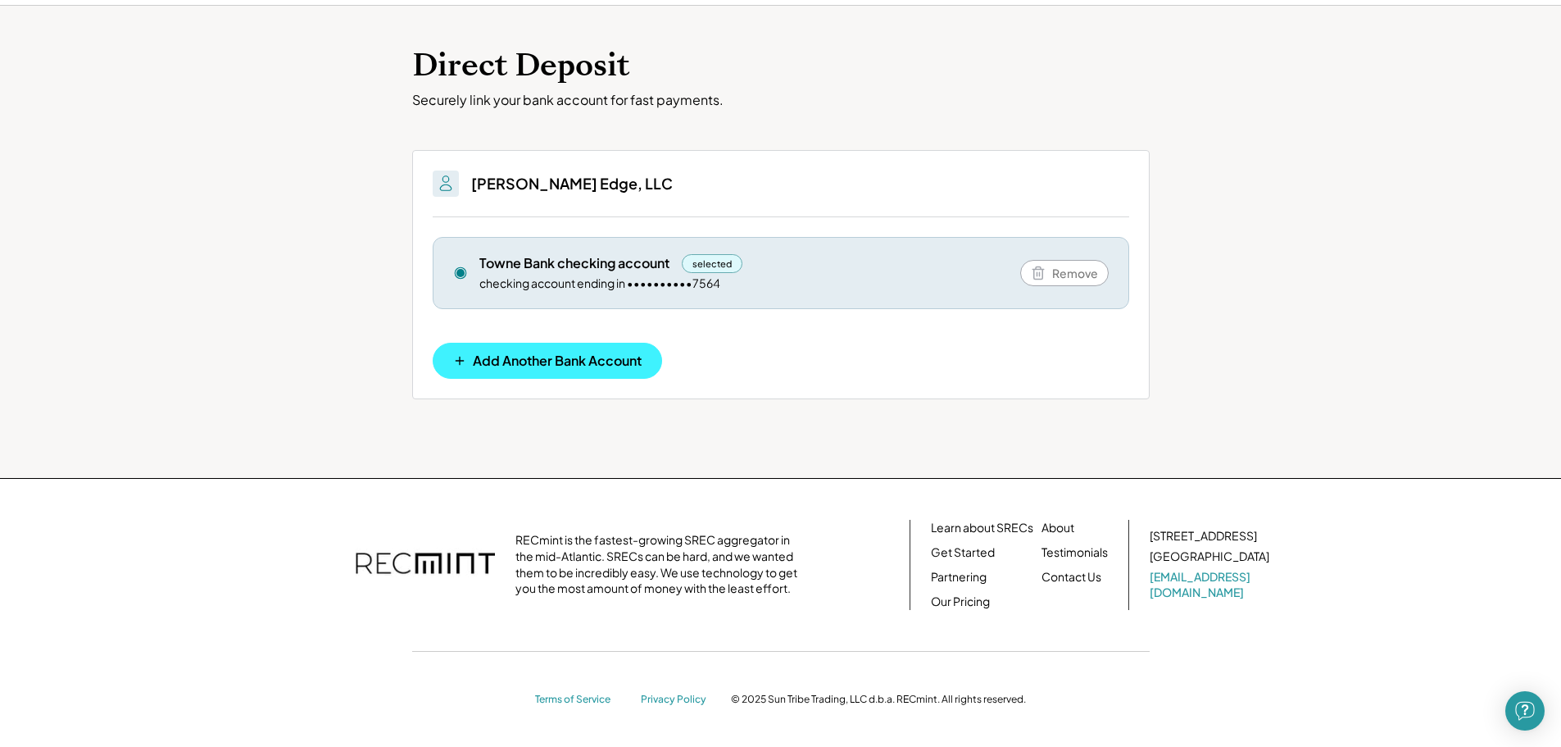
click at [616, 354] on span "Add Another Bank Account" at bounding box center [557, 360] width 169 height 13
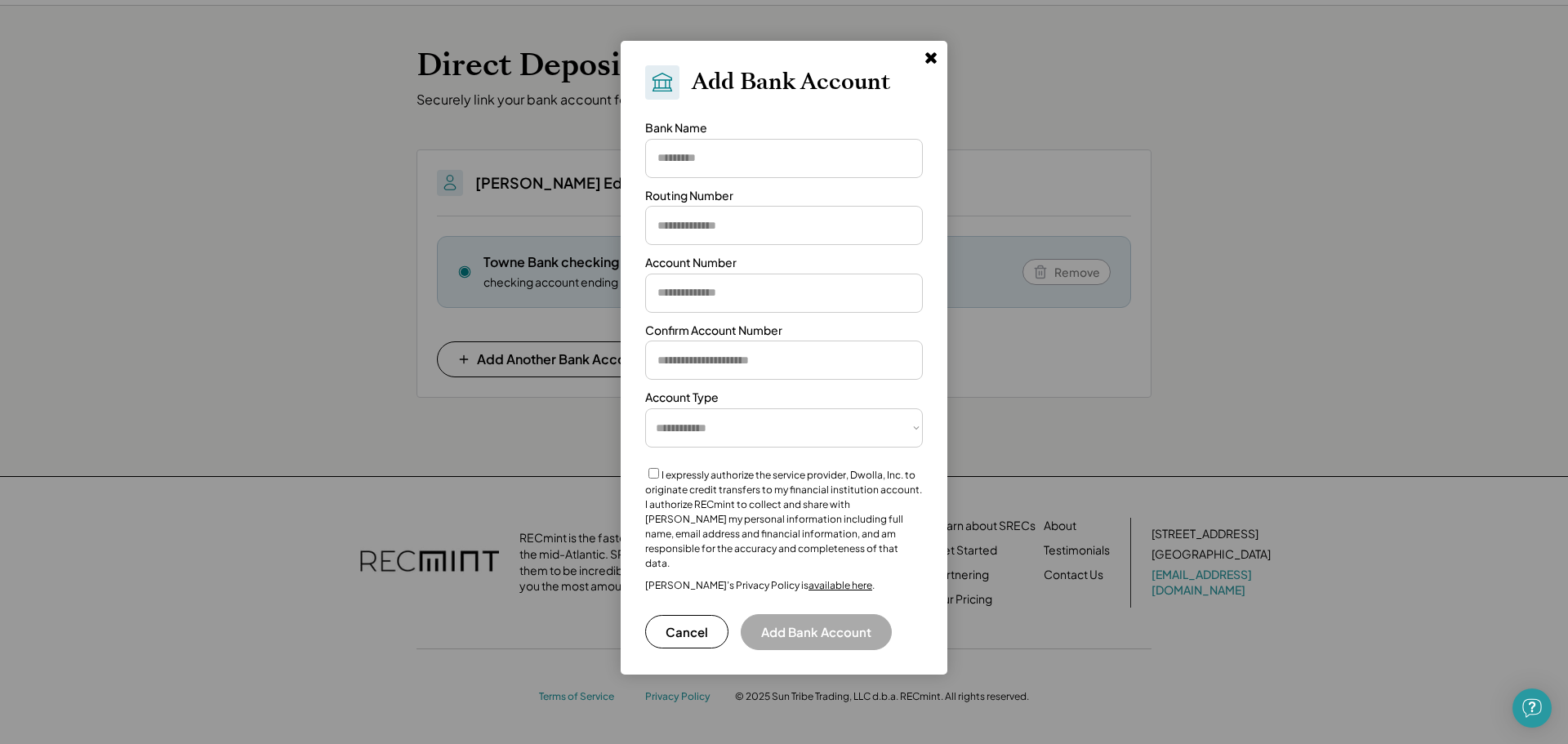
click at [943, 47] on div "**********" at bounding box center [784, 358] width 327 height 633
click at [936, 61] on icon at bounding box center [930, 57] width 16 height 16
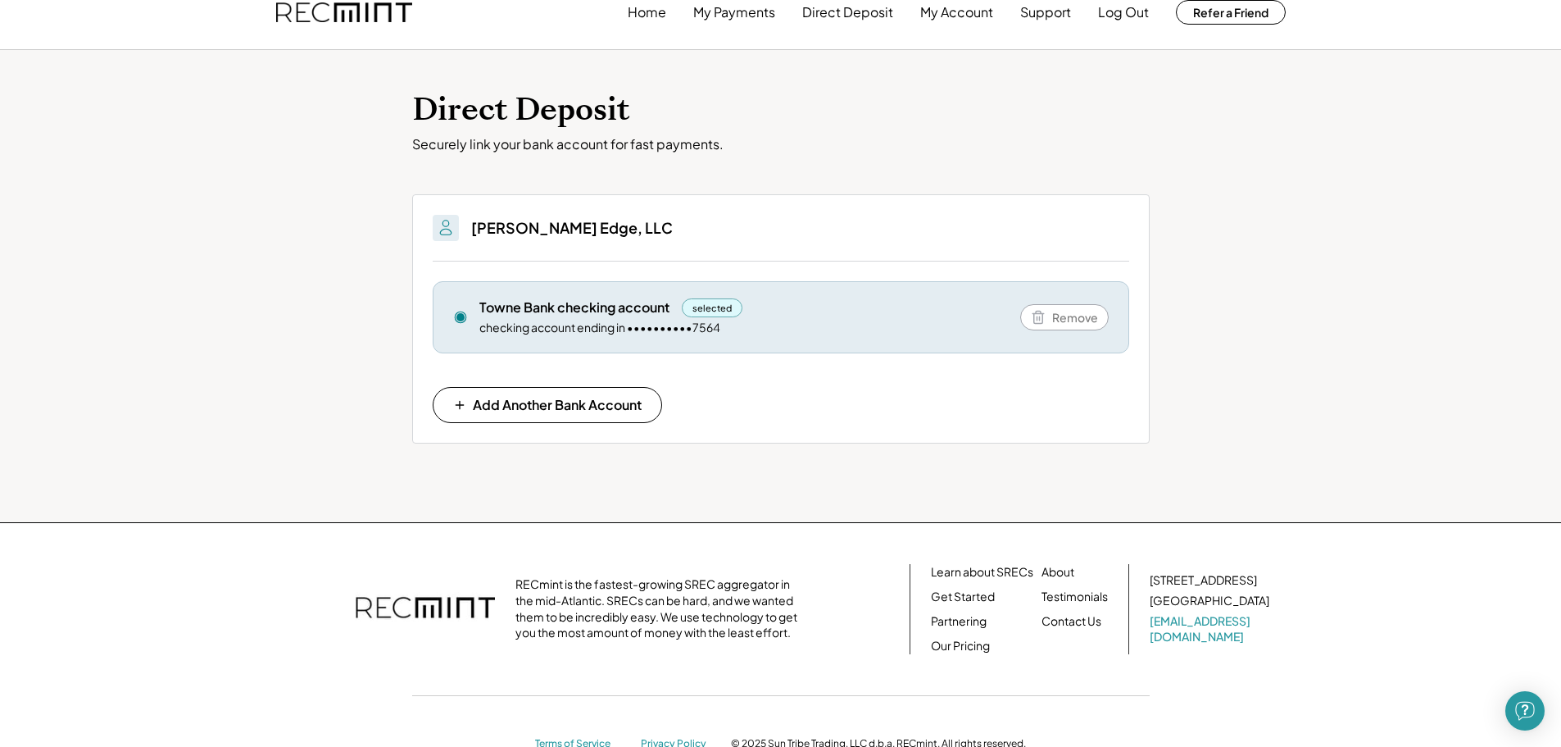
scroll to position [0, 0]
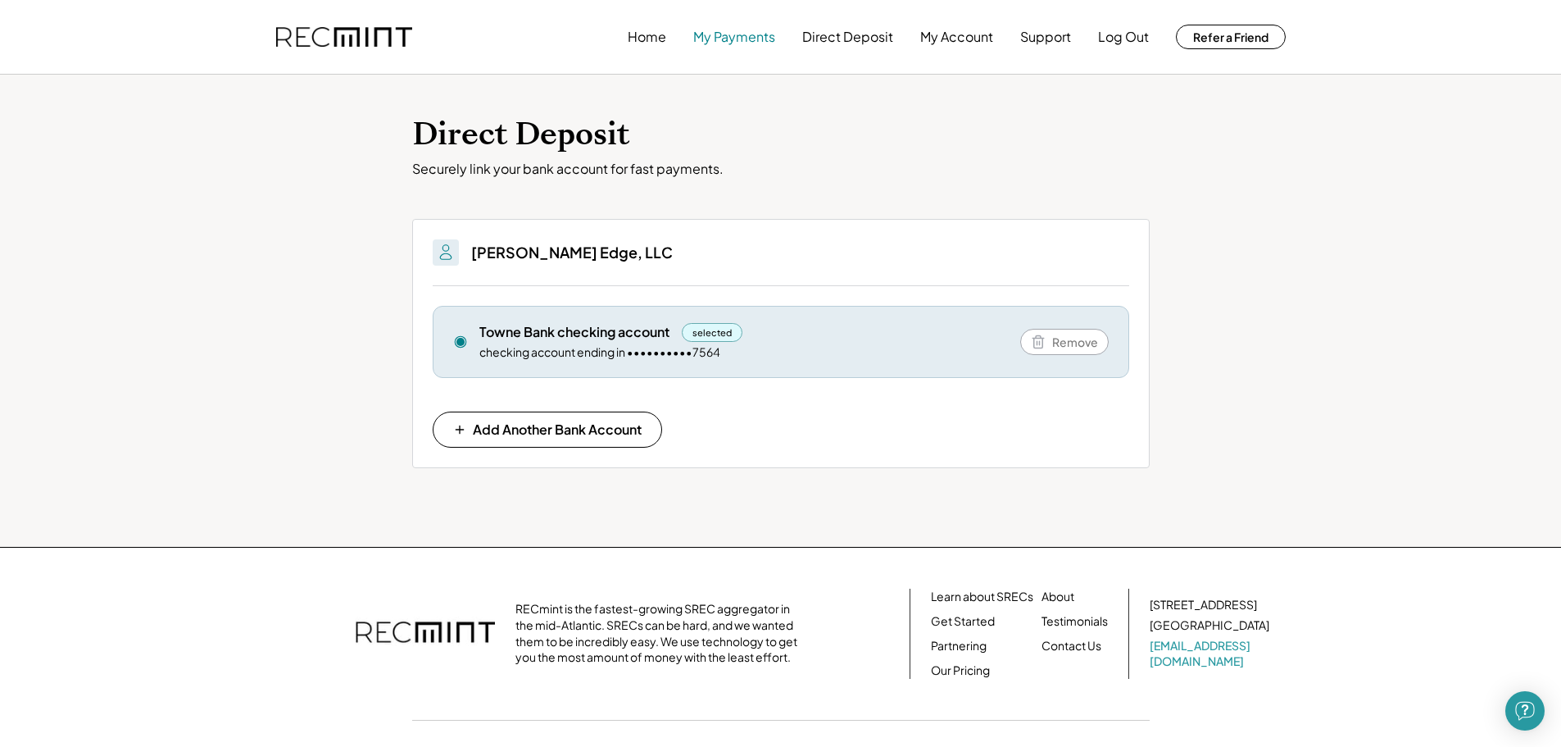
click at [733, 44] on button "My Payments" at bounding box center [734, 36] width 82 height 33
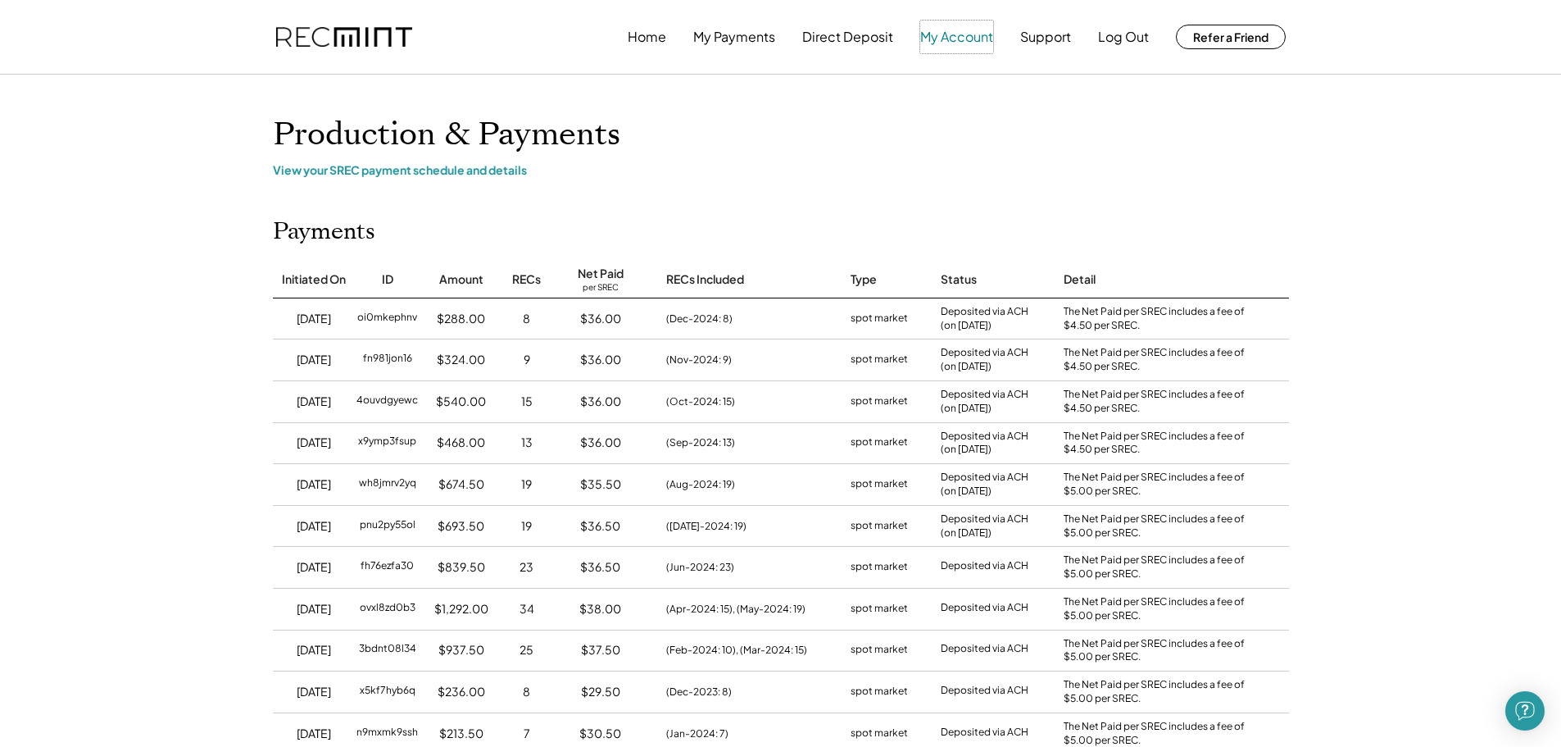
click at [950, 30] on button "My Account" at bounding box center [956, 36] width 73 height 33
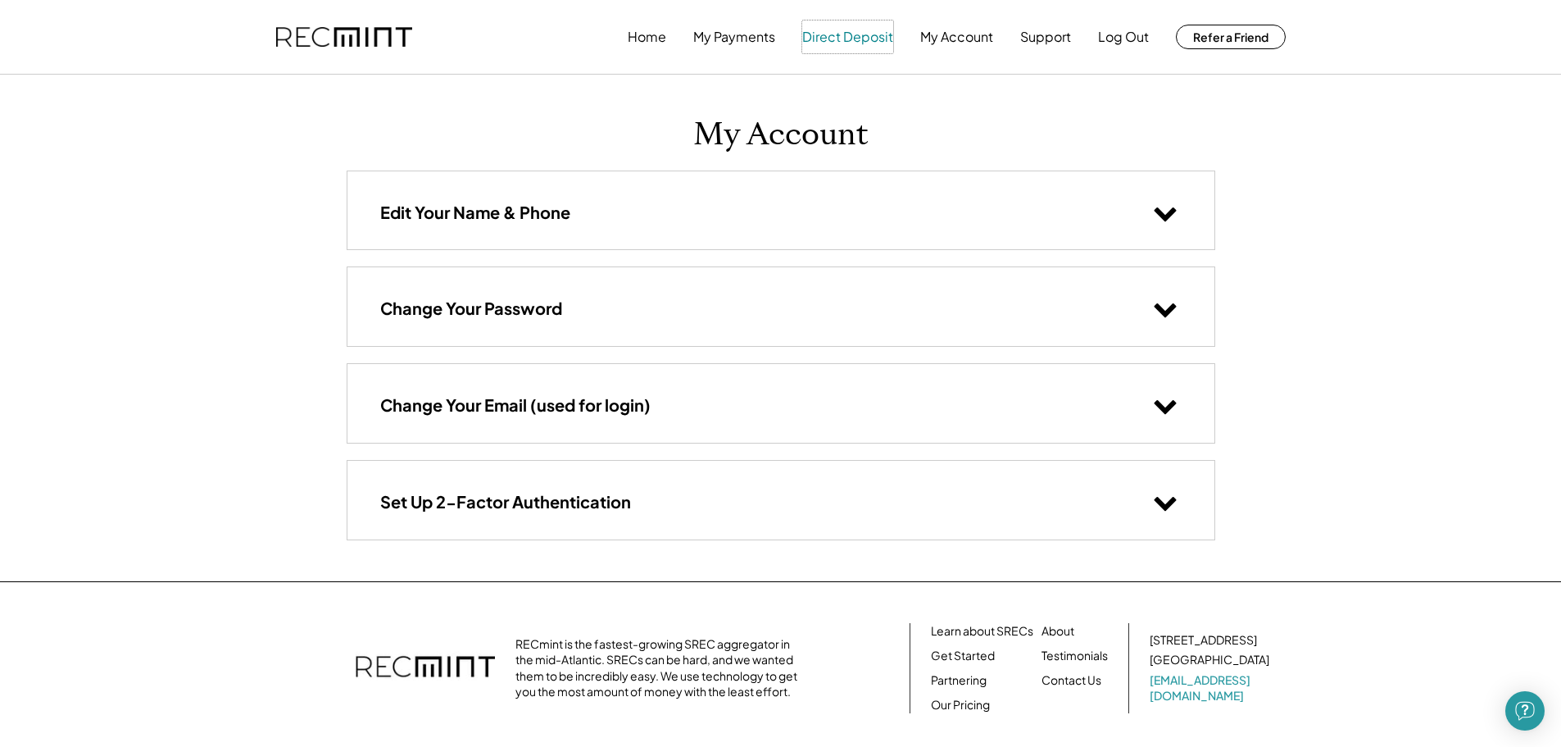
click at [865, 34] on button "Direct Deposit" at bounding box center [847, 36] width 91 height 33
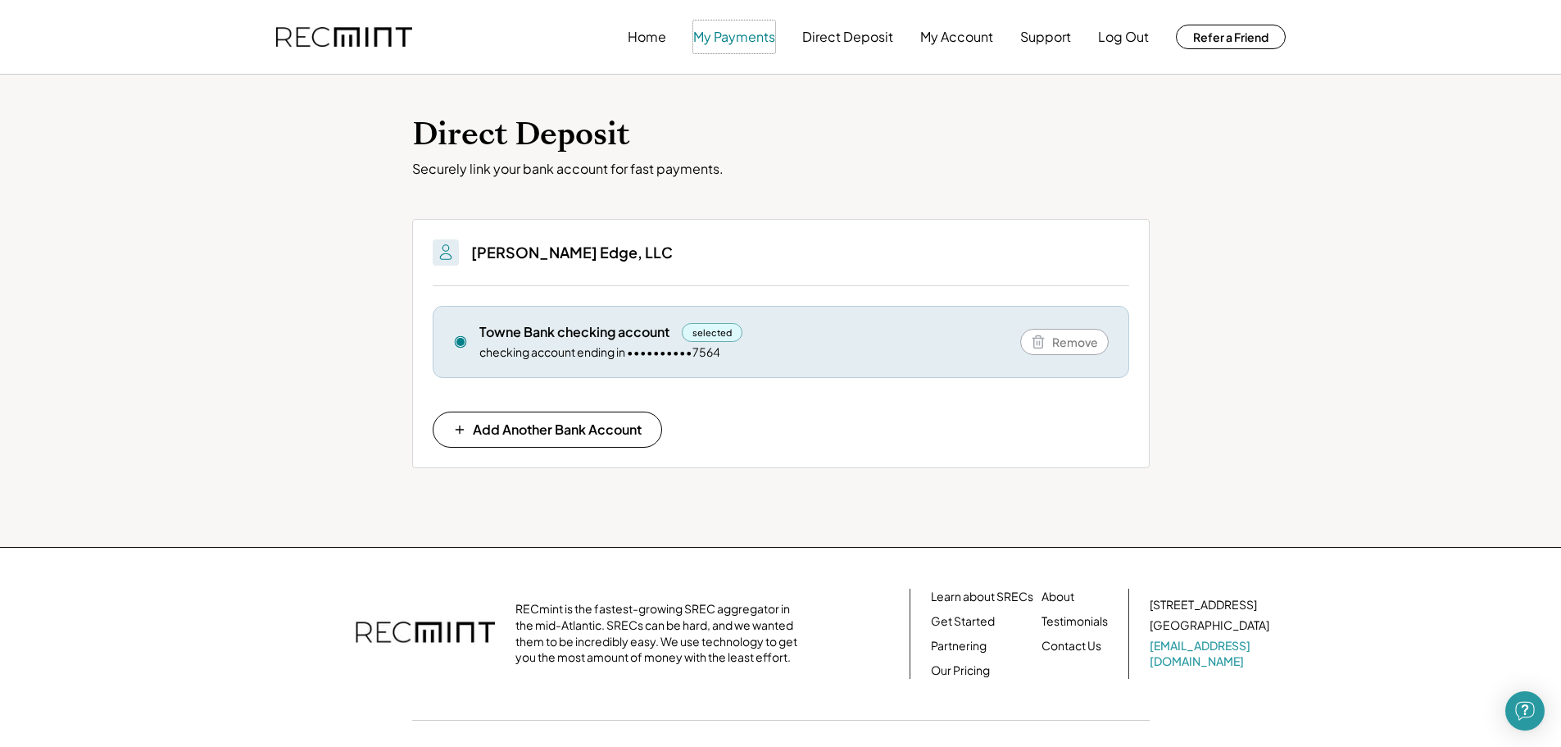
click at [715, 39] on button "My Payments" at bounding box center [734, 36] width 82 height 33
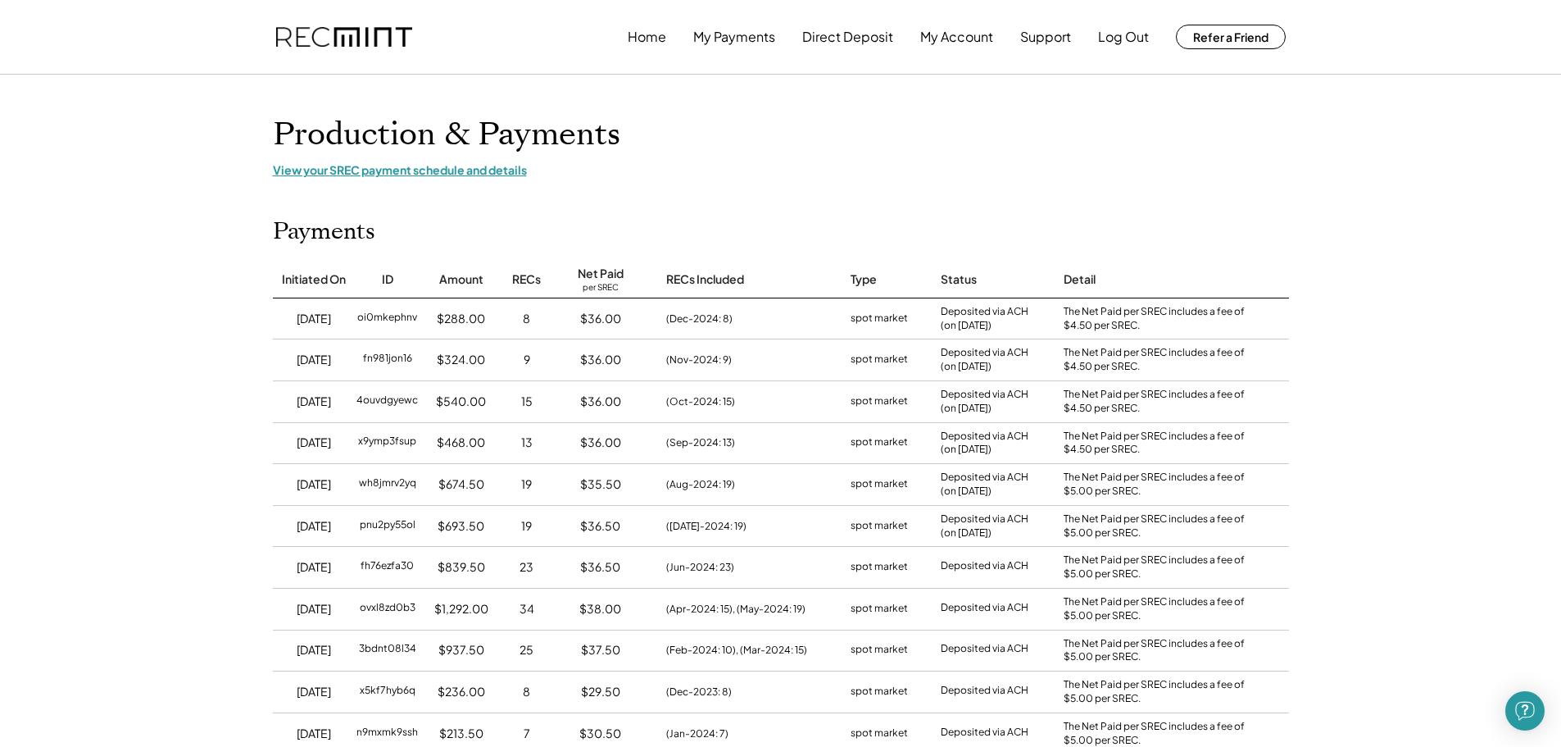
click at [449, 166] on div "View your SREC payment schedule and details" at bounding box center [781, 169] width 1016 height 15
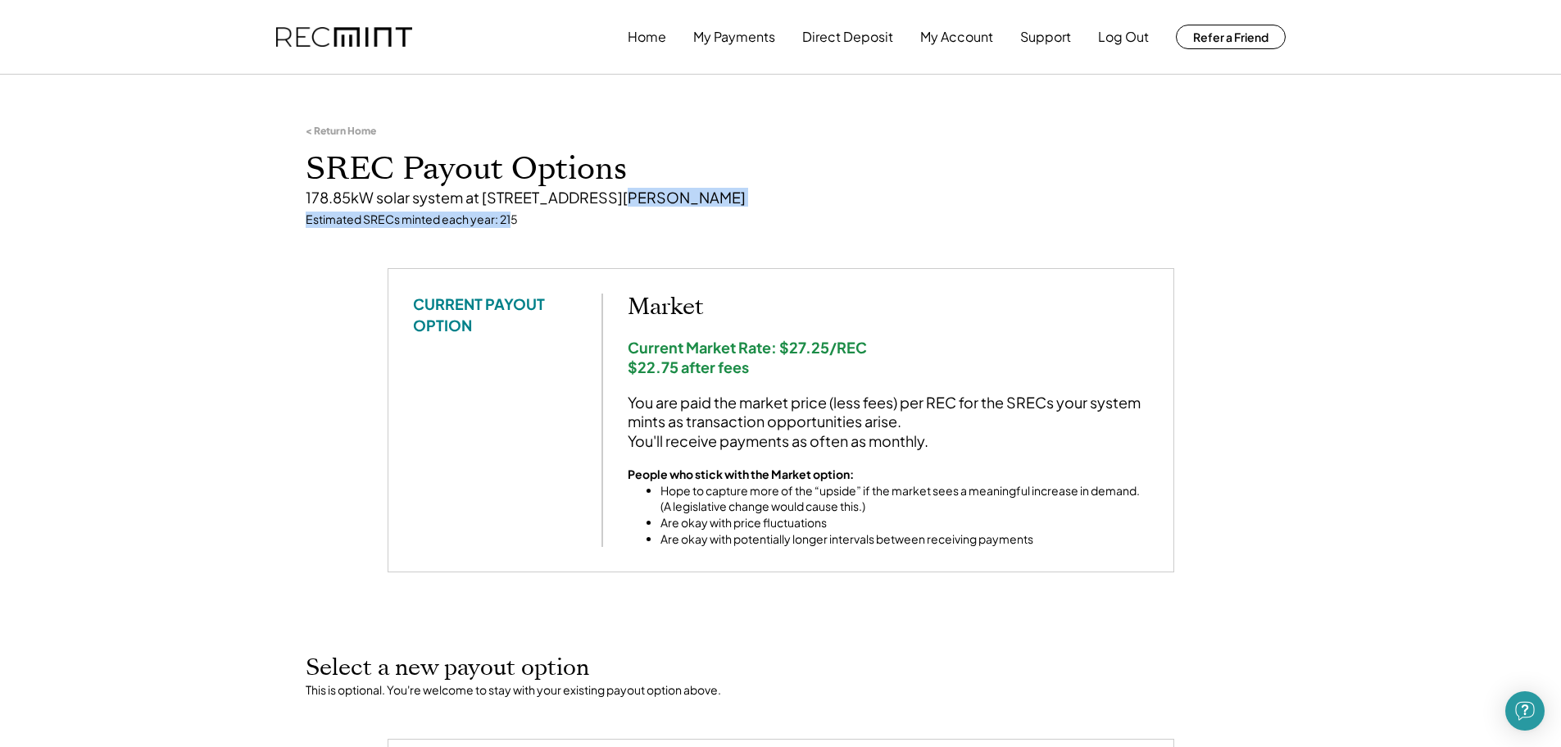
drag, startPoint x: 509, startPoint y: 209, endPoint x: 617, endPoint y: 209, distance: 108.2
click at [606, 202] on div "< Return Home SREC Payout Options 178.85kW solar system at [STREET_ADDRESS][PER…" at bounding box center [780, 176] width 983 height 184
click at [634, 219] on div "Estimated SRECs minted each year: 215" at bounding box center [781, 219] width 951 height 16
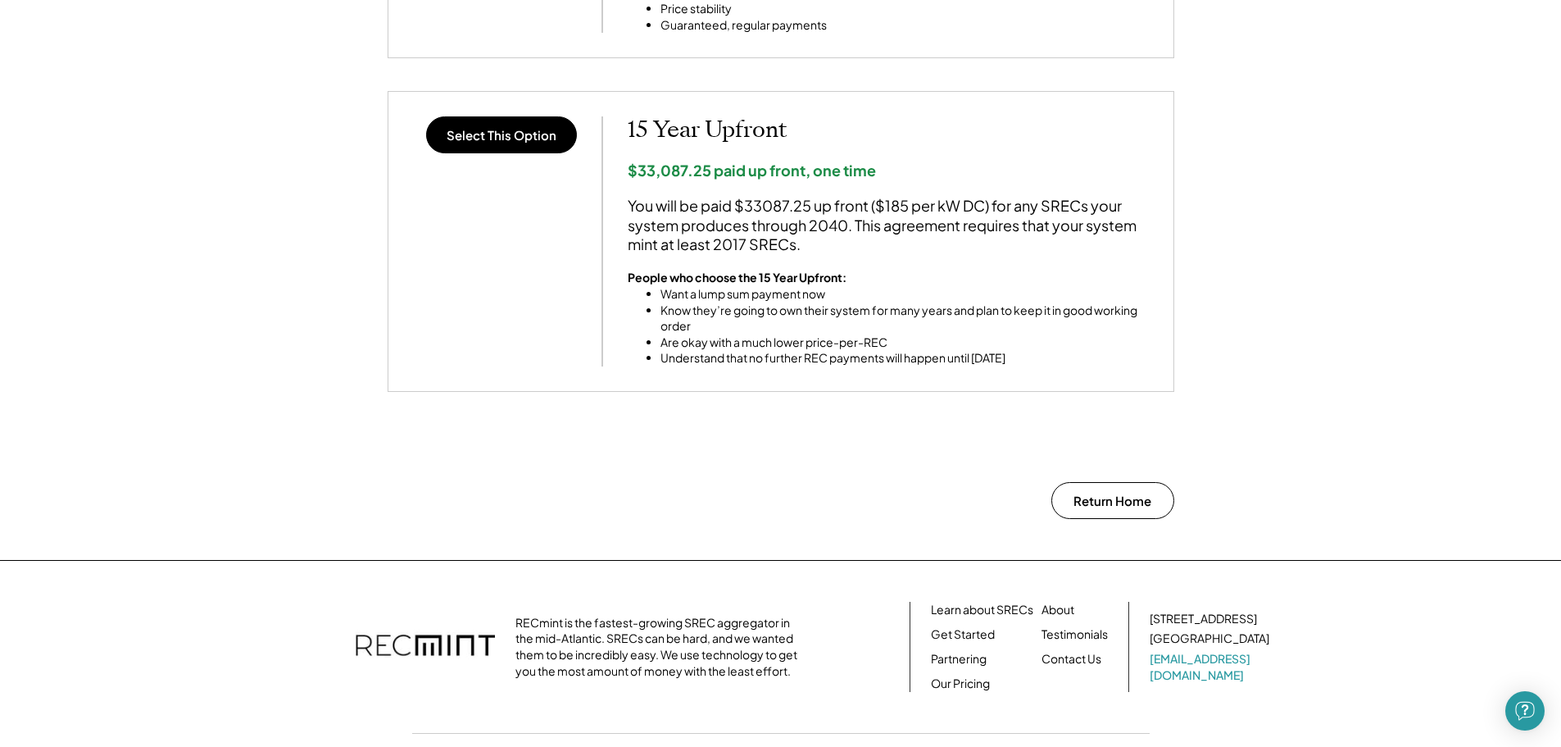
scroll to position [1393, 0]
drag, startPoint x: 773, startPoint y: 202, endPoint x: 1079, endPoint y: 234, distance: 308.2
click at [1073, 215] on div "You will be paid $33087.25 up front ($185 per kW DC) for any SRECs your system …" at bounding box center [888, 223] width 521 height 57
click at [1079, 234] on div "You will be paid $33087.25 up front ($185 per kW DC) for any SRECs your system …" at bounding box center [888, 223] width 521 height 57
drag, startPoint x: 787, startPoint y: 227, endPoint x: 893, endPoint y: 235, distance: 106.9
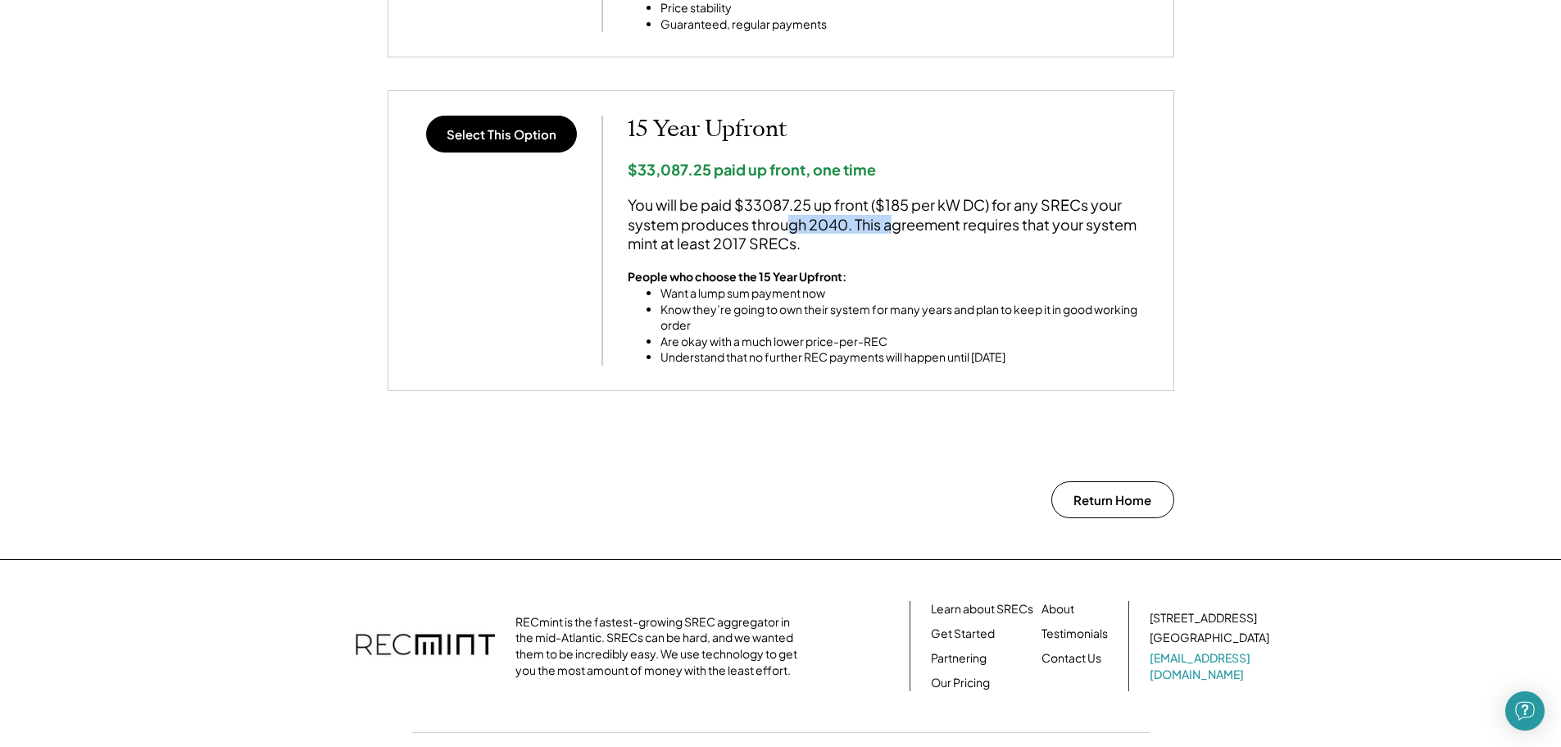
click at [892, 234] on div "You will be paid $33087.25 up front ($185 per kW DC) for any SRECs your system …" at bounding box center [888, 223] width 521 height 57
click at [897, 257] on div "15 Year Upfront $33,087.25 paid up front, one time You will be paid $33087.25 u…" at bounding box center [888, 241] width 521 height 250
drag, startPoint x: 699, startPoint y: 215, endPoint x: 861, endPoint y: 229, distance: 162.9
click at [848, 223] on div "You will be paid $33087.25 up front ($185 per kW DC) for any SRECs your system …" at bounding box center [888, 223] width 521 height 57
click at [958, 236] on div "You will be paid $33087.25 up front ($185 per kW DC) for any SRECs your system …" at bounding box center [888, 223] width 521 height 57
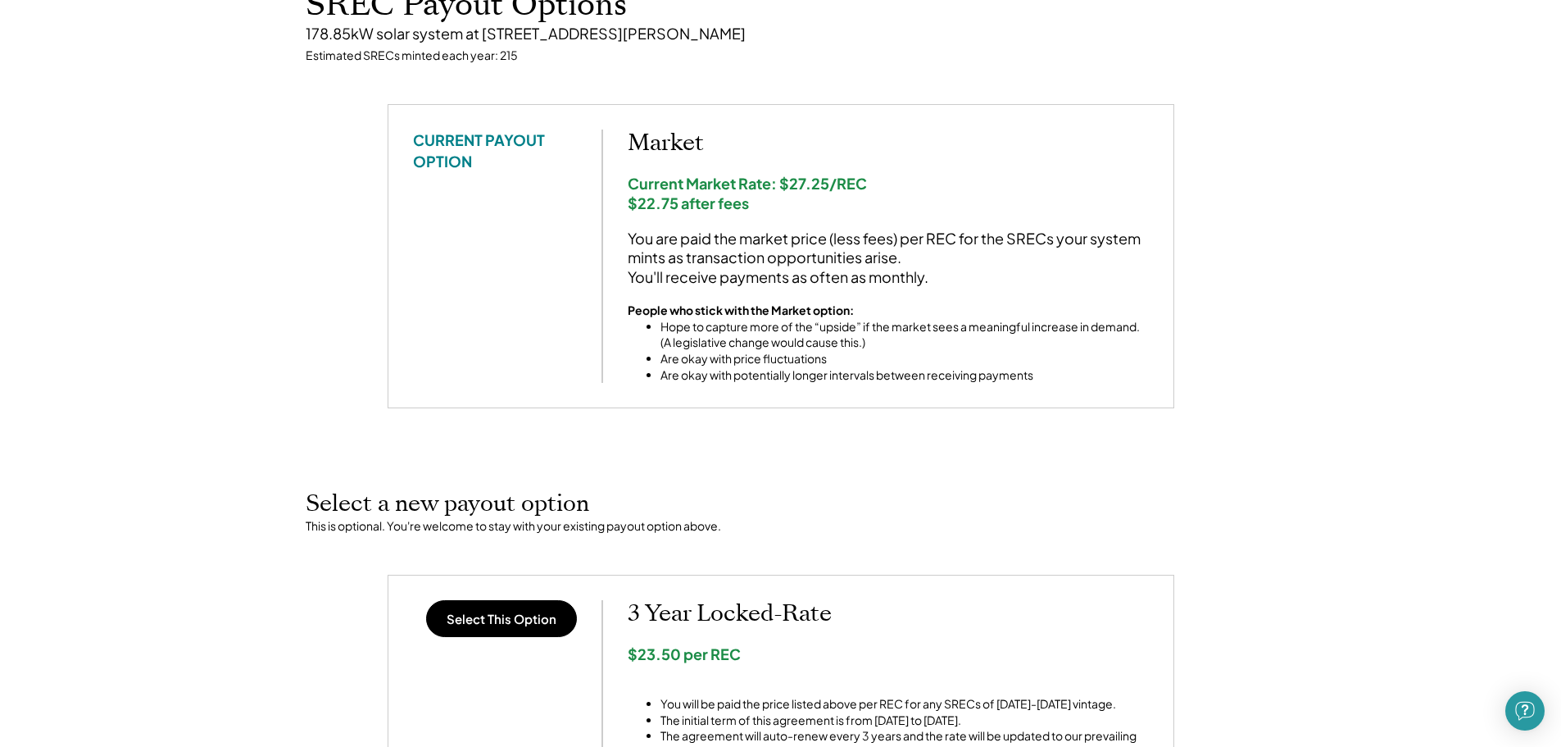
scroll to position [0, 0]
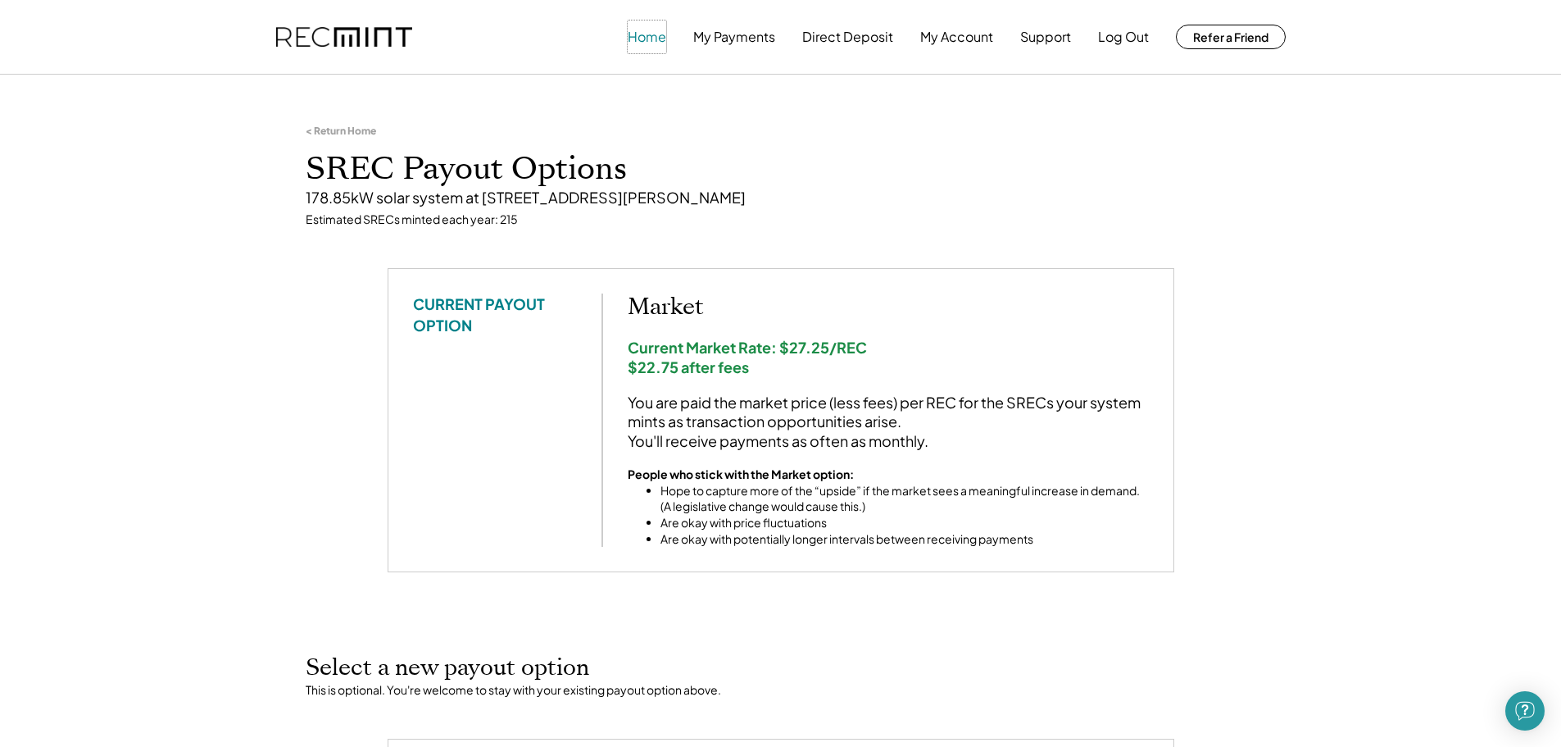
click at [636, 38] on button "Home" at bounding box center [647, 36] width 39 height 33
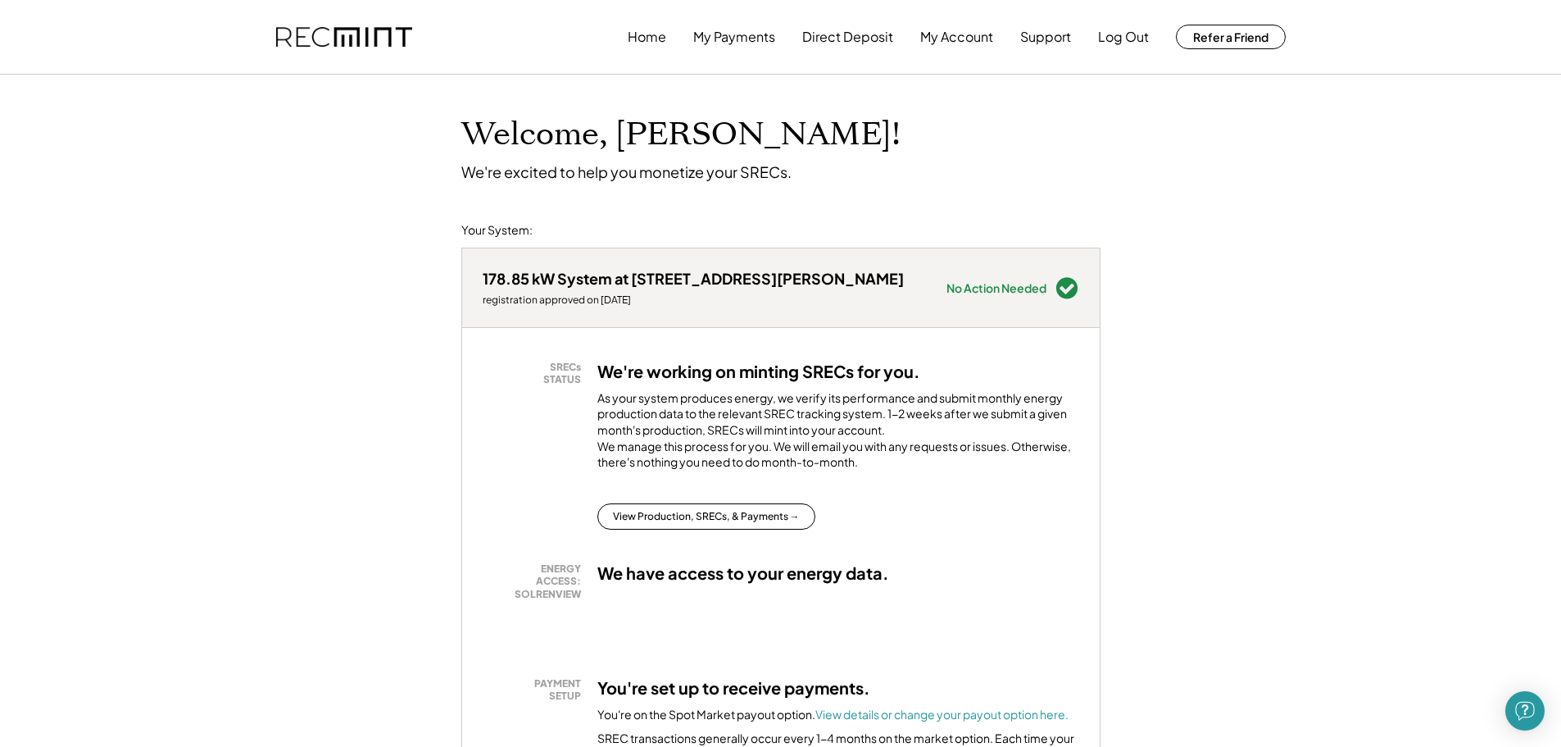
drag, startPoint x: 702, startPoint y: 170, endPoint x: 843, endPoint y: 186, distance: 141.9
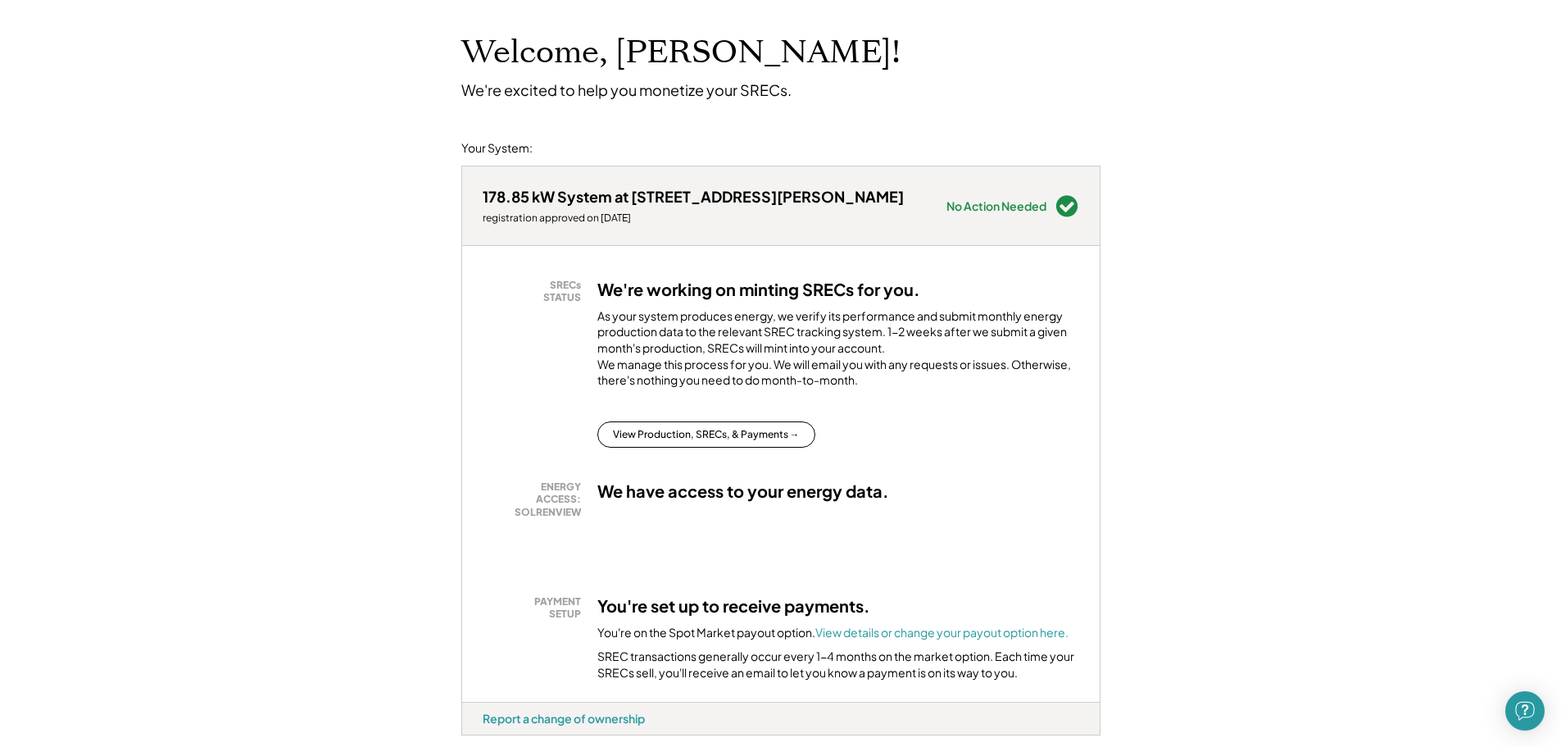
scroll to position [164, 0]
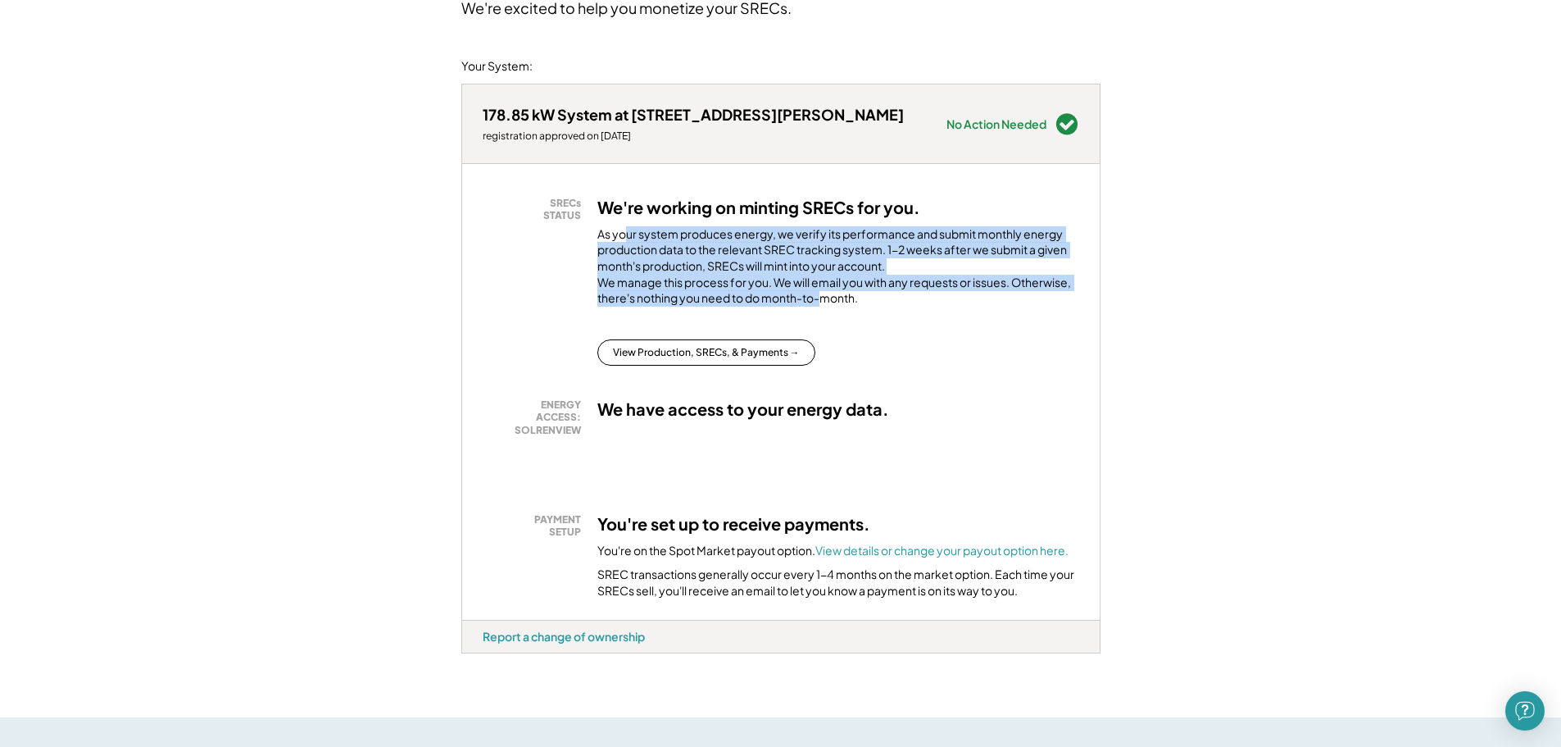
drag, startPoint x: 623, startPoint y: 231, endPoint x: 832, endPoint y: 327, distance: 229.9
click at [827, 315] on div "As your system produces energy, we verify its performance and submit monthly en…" at bounding box center [838, 270] width 482 height 89
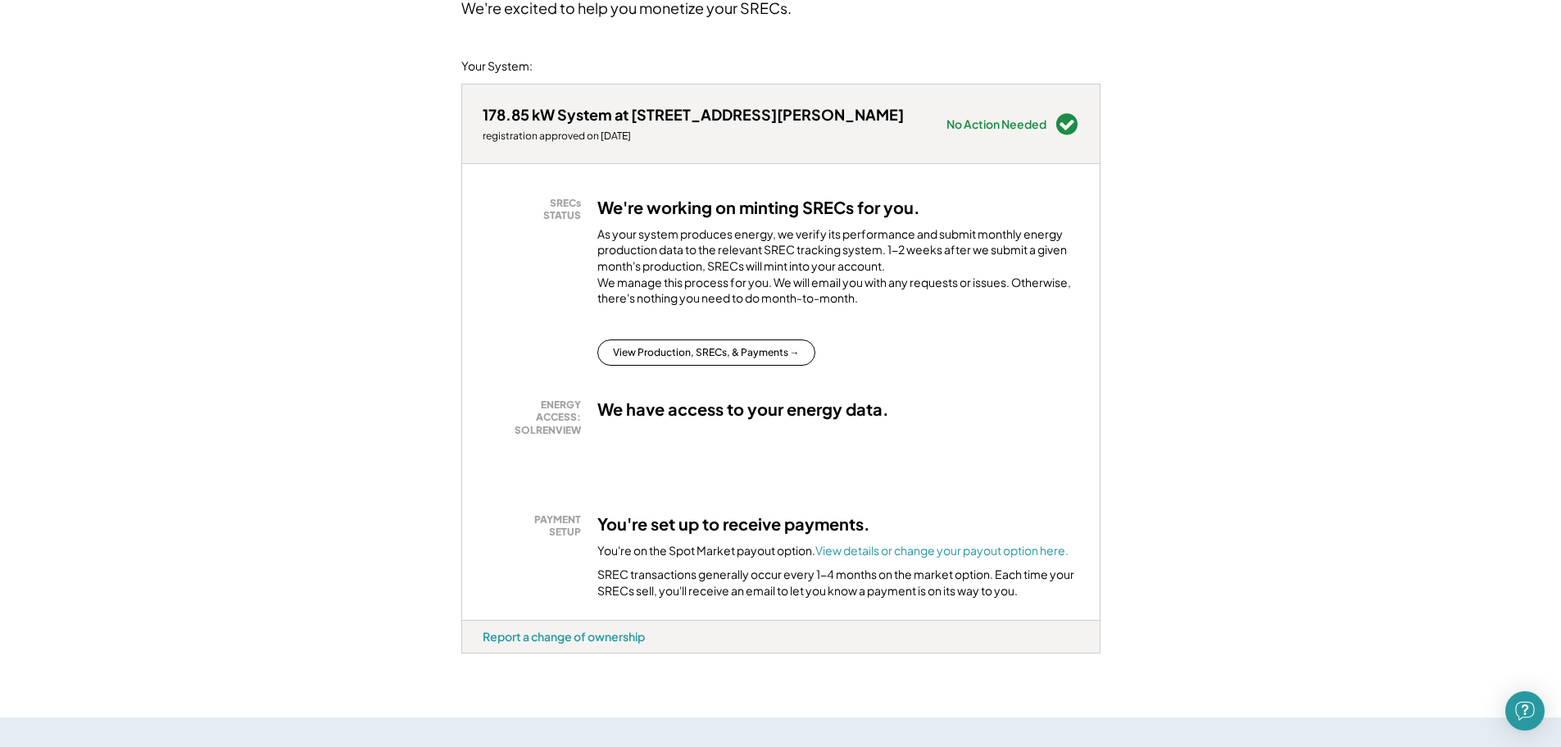
click at [848, 337] on div "SRECs STATUS We're working on minting SRECs for you. As your system produces en…" at bounding box center [781, 281] width 597 height 169
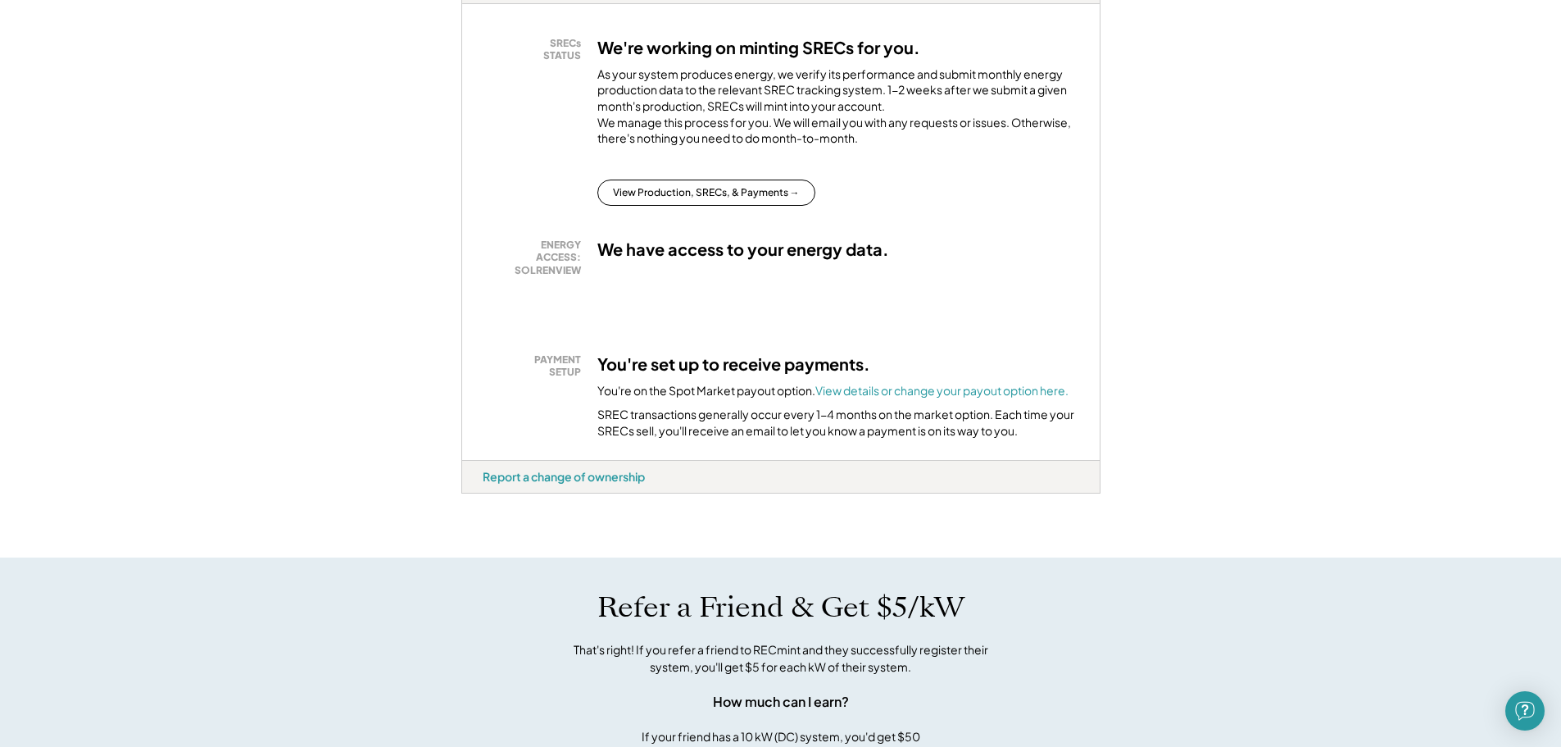
scroll to position [328, 0]
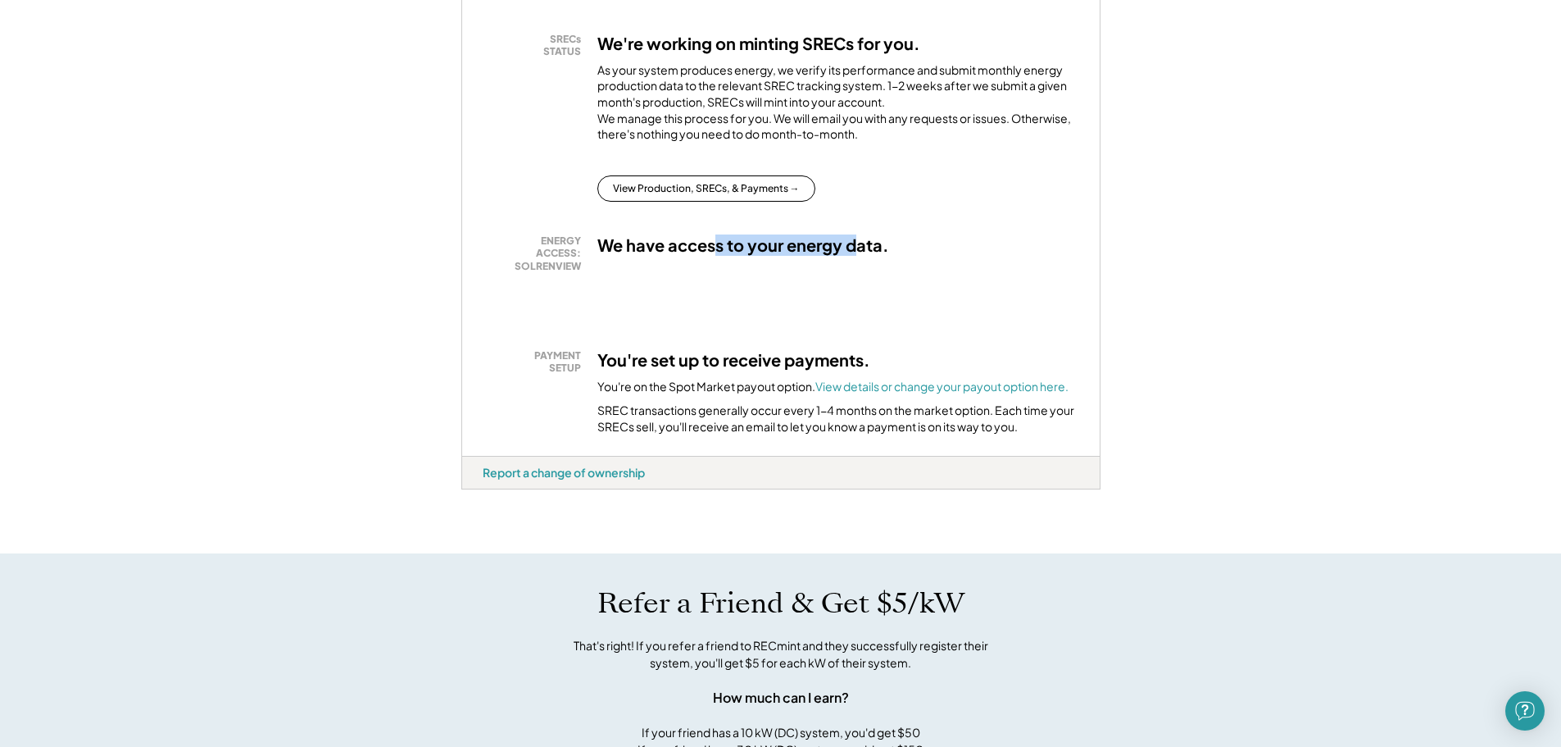
drag, startPoint x: 713, startPoint y: 281, endPoint x: 865, endPoint y: 354, distance: 168.2
click at [860, 316] on div "ENERGY ACCESS: SOLRENVIEW We have access to your energy data." at bounding box center [781, 275] width 597 height 82
click at [865, 359] on div "SRECs STATUS We're working on minting SRECs for you. As your system produces en…" at bounding box center [781, 228] width 638 height 456
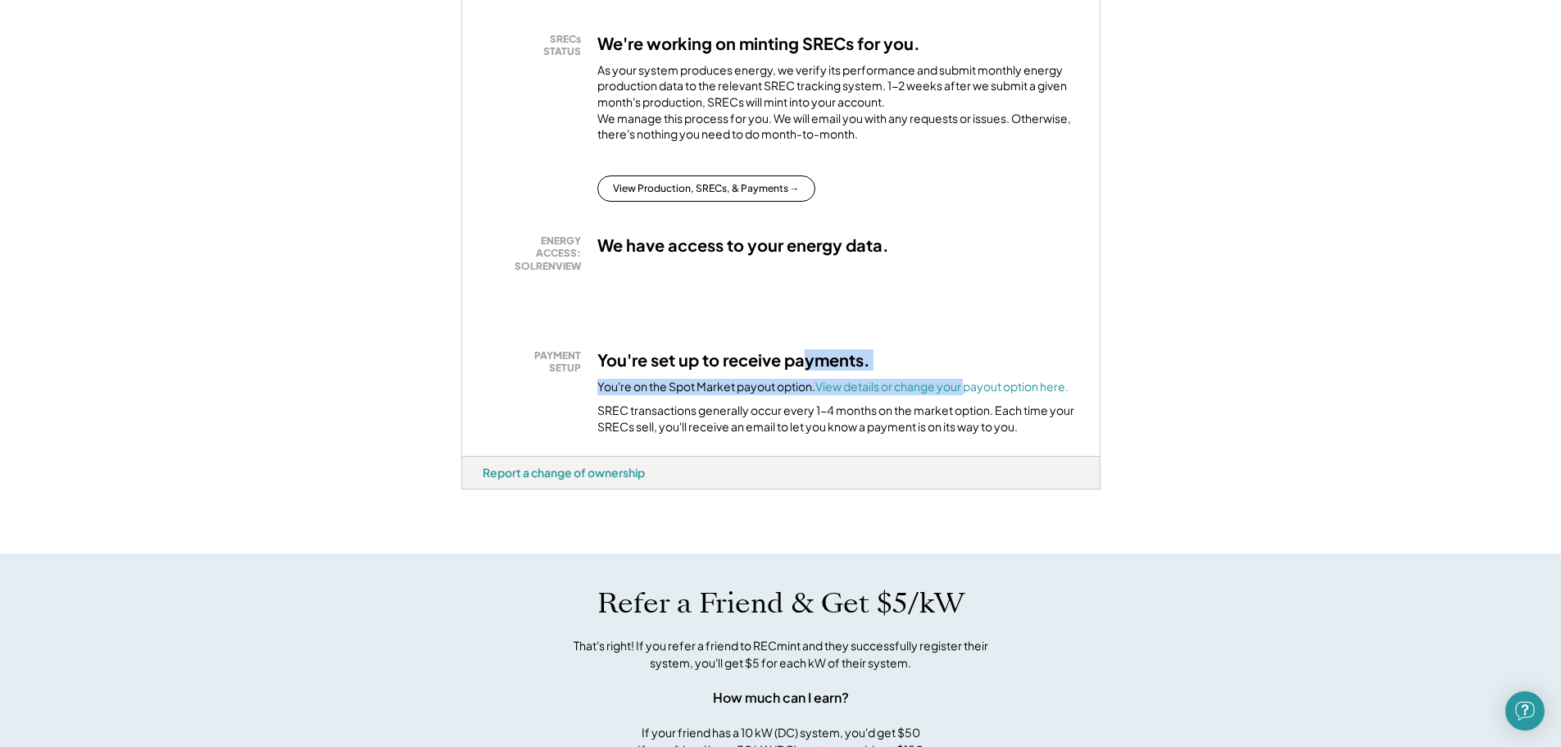
drag, startPoint x: 802, startPoint y: 383, endPoint x: 1056, endPoint y: 361, distance: 254.1
click at [1006, 366] on div "You're set up to receive payments. You're on the Spot Market payout option. Vie…" at bounding box center [838, 392] width 482 height 86
click at [1059, 360] on div "SRECs STATUS We're working on minting SRECs for you. As your system produces en…" at bounding box center [781, 228] width 638 height 456
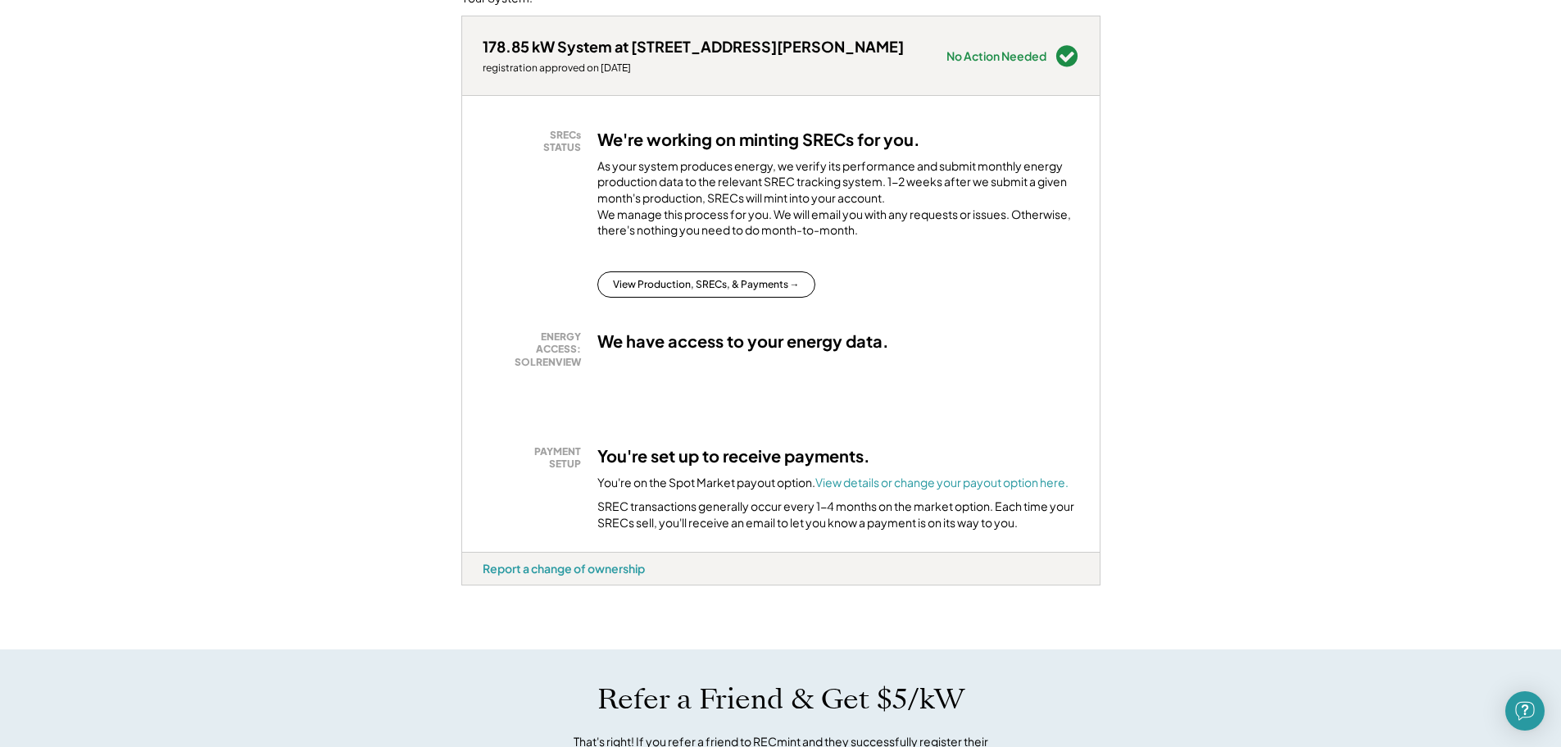
scroll to position [0, 0]
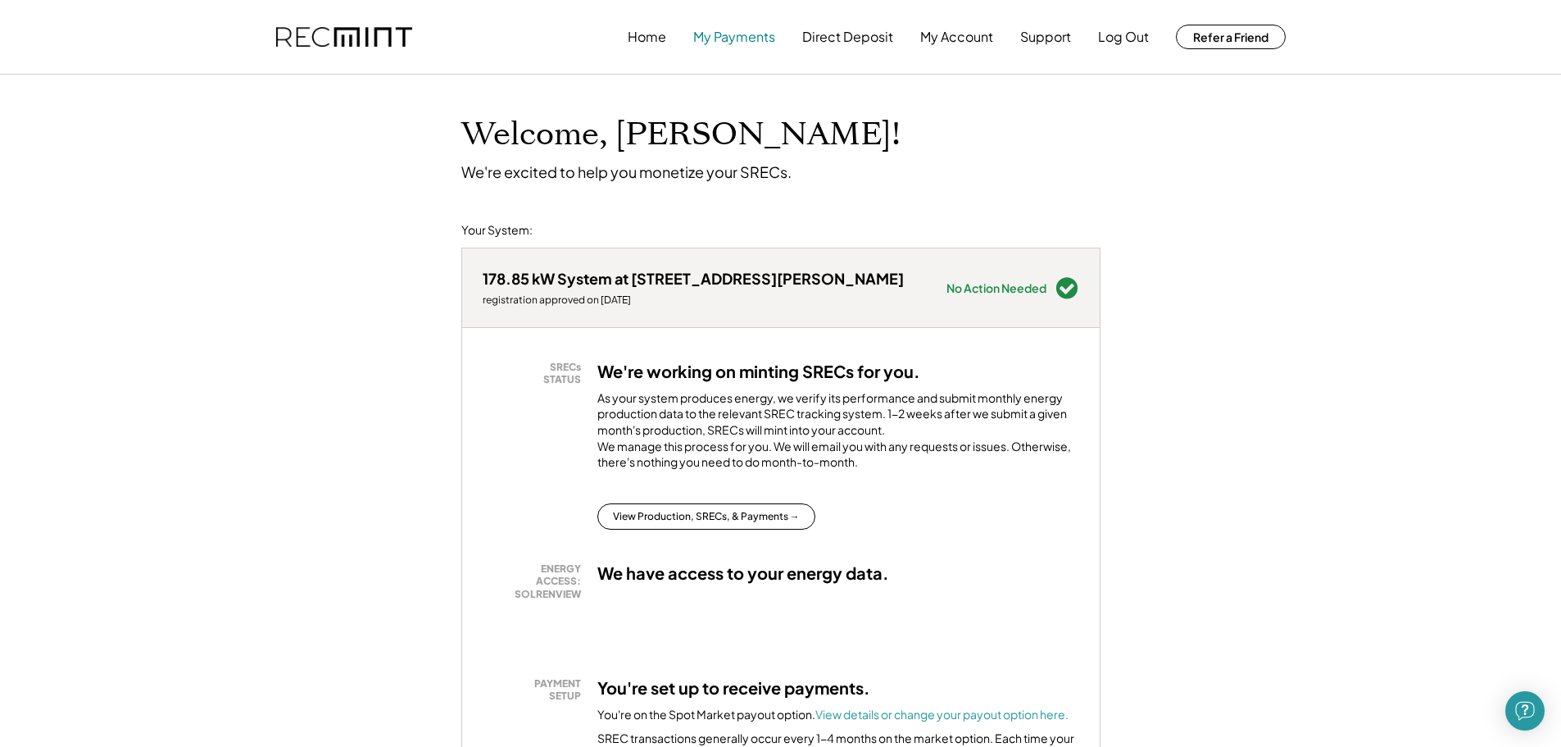
click at [755, 39] on button "My Payments" at bounding box center [734, 36] width 82 height 33
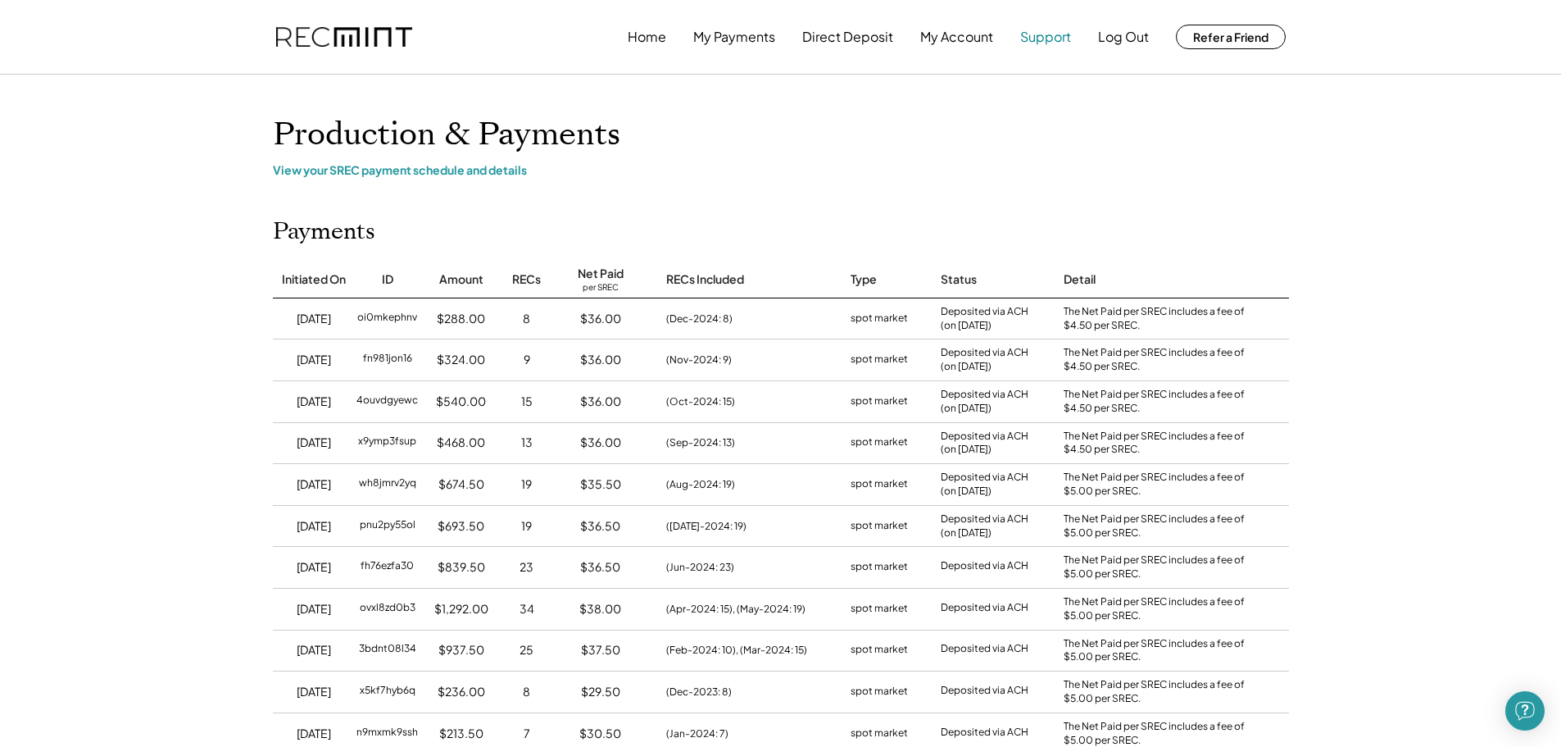
click at [1029, 39] on button "Support" at bounding box center [1045, 36] width 51 height 33
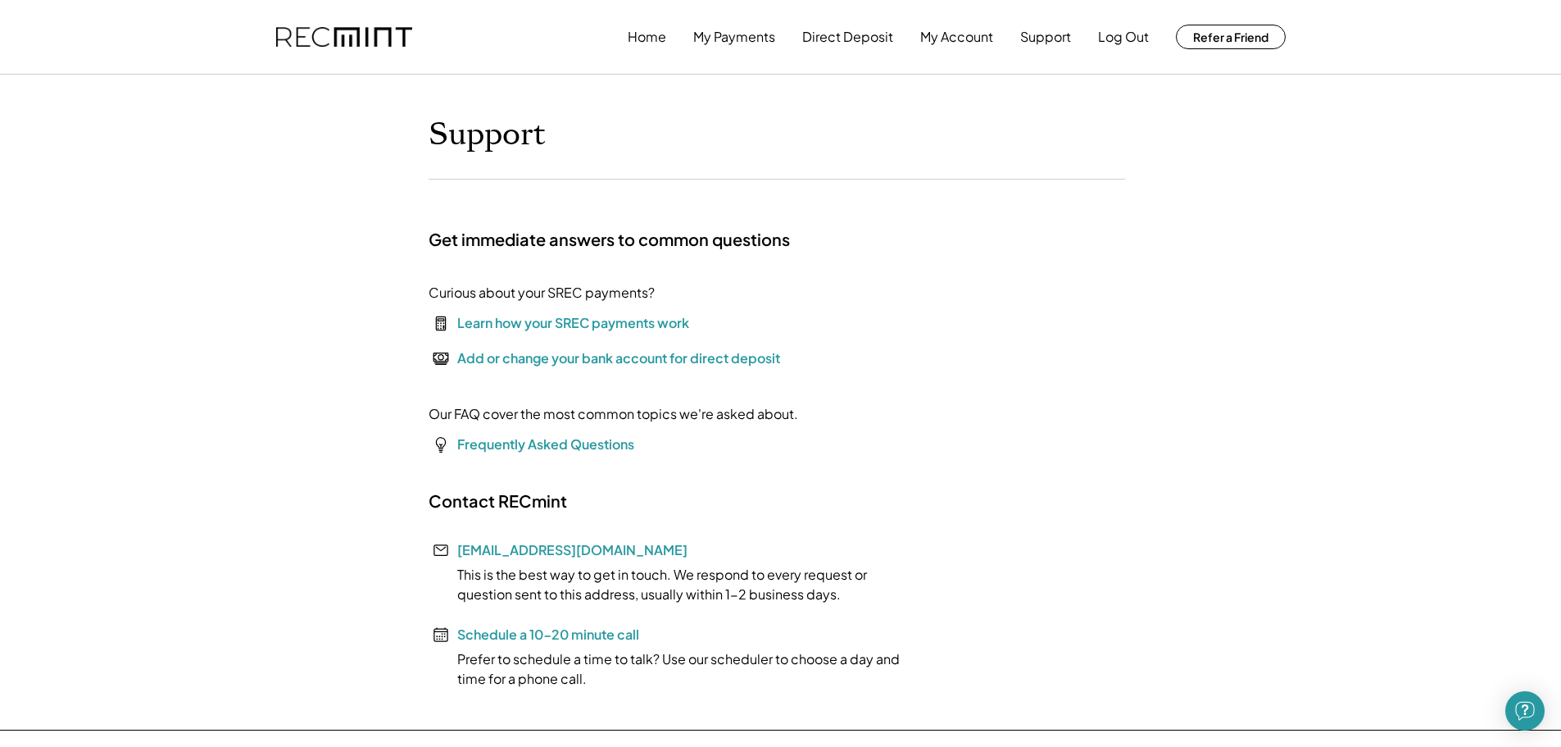
scroll to position [82, 0]
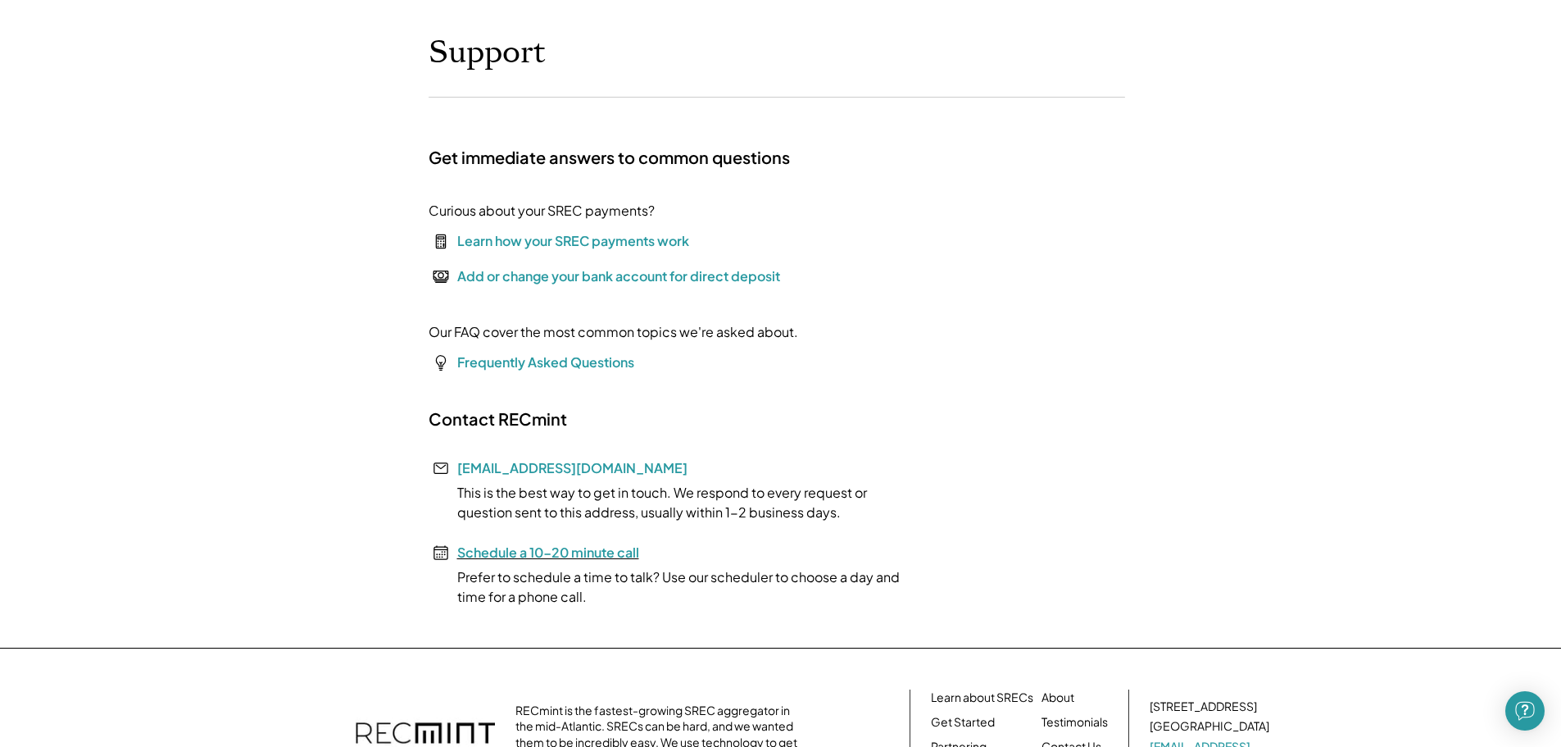
click at [552, 549] on font "Schedule a 10-20 minute call" at bounding box center [548, 551] width 182 height 17
